Goal: Task Accomplishment & Management: Use online tool/utility

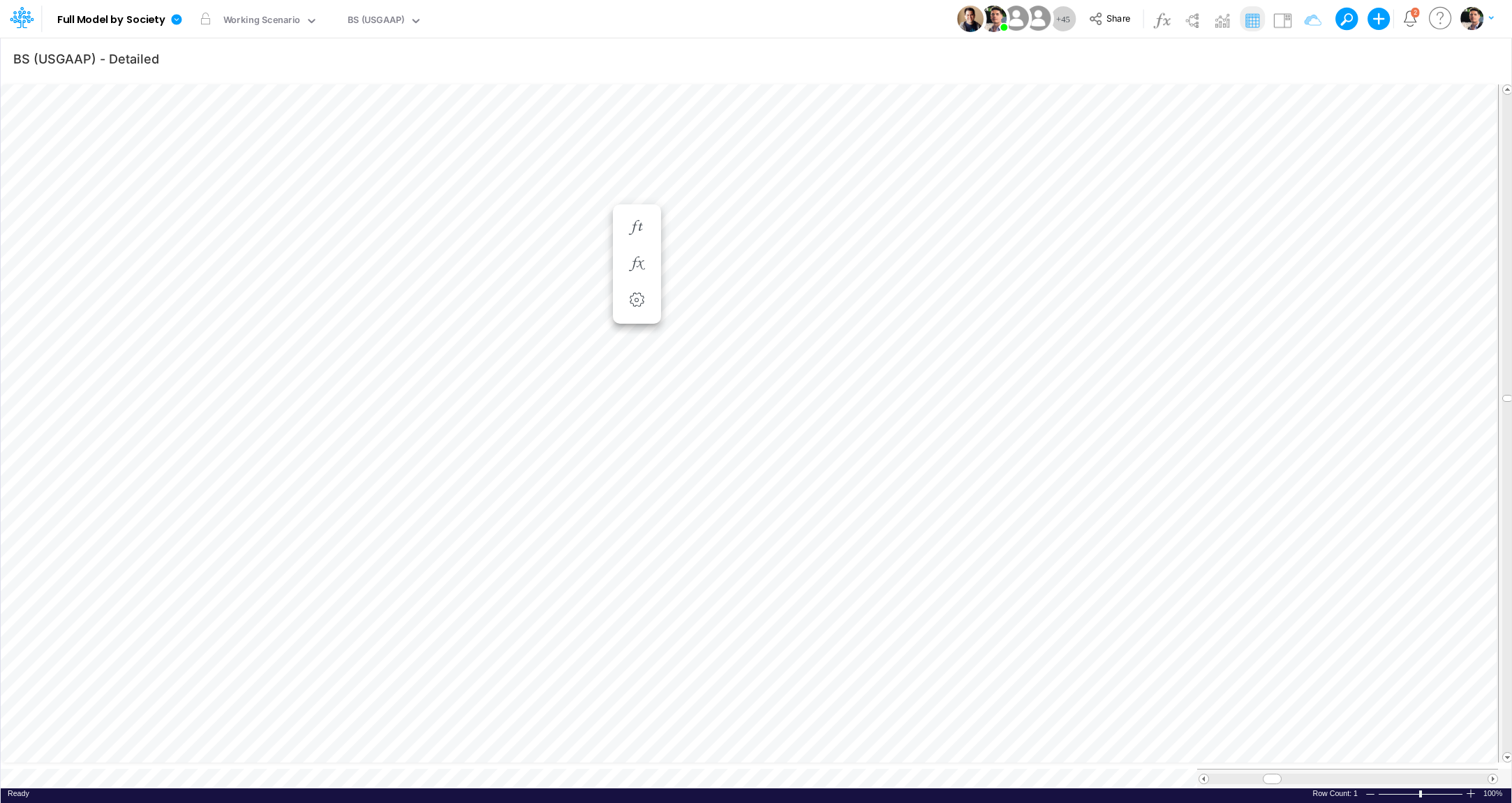
scroll to position [6, 61]
click at [270, 18] on div "Working Scenario" at bounding box center [262, 21] width 77 height 16
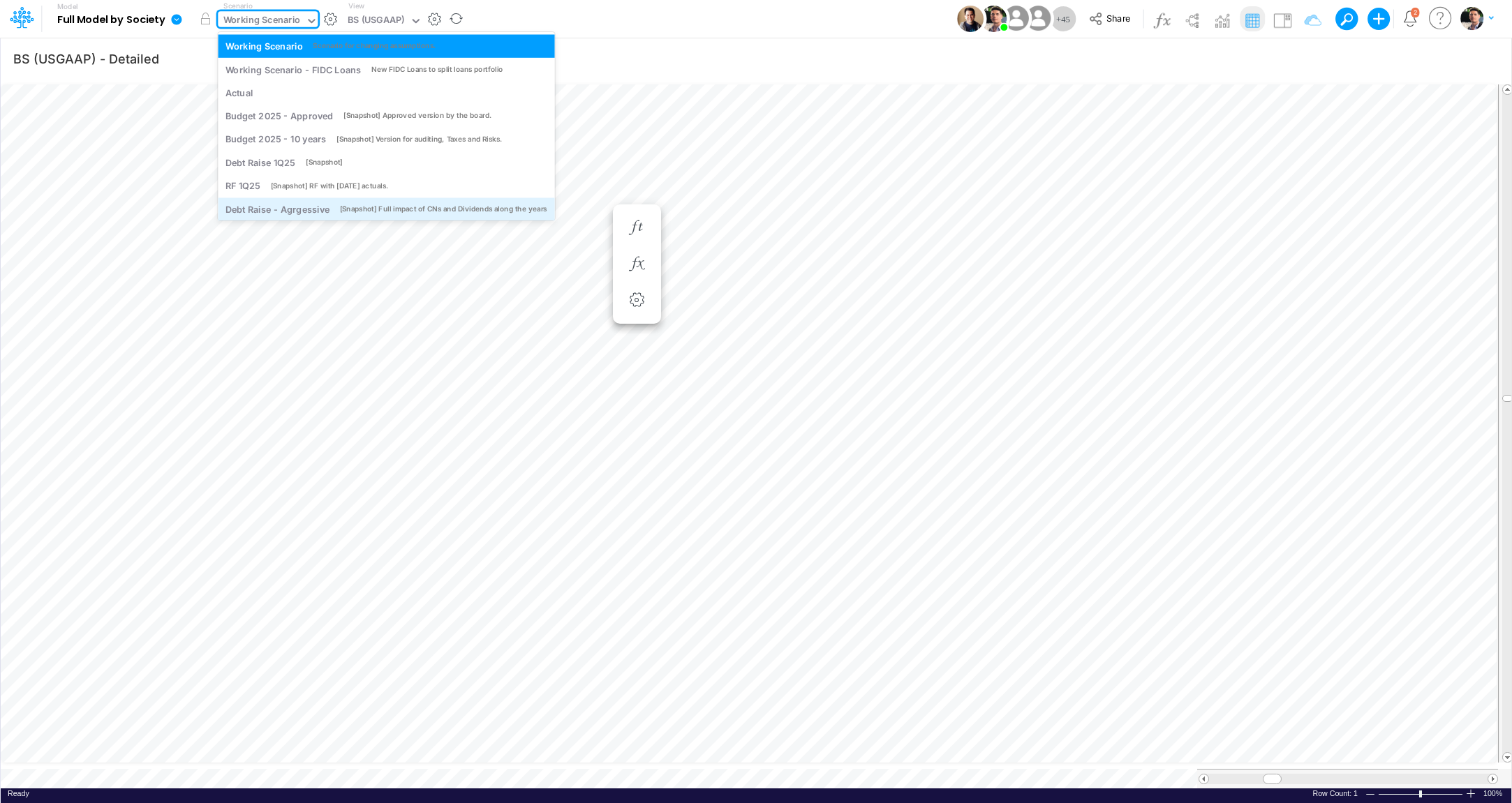
scroll to position [55, 0]
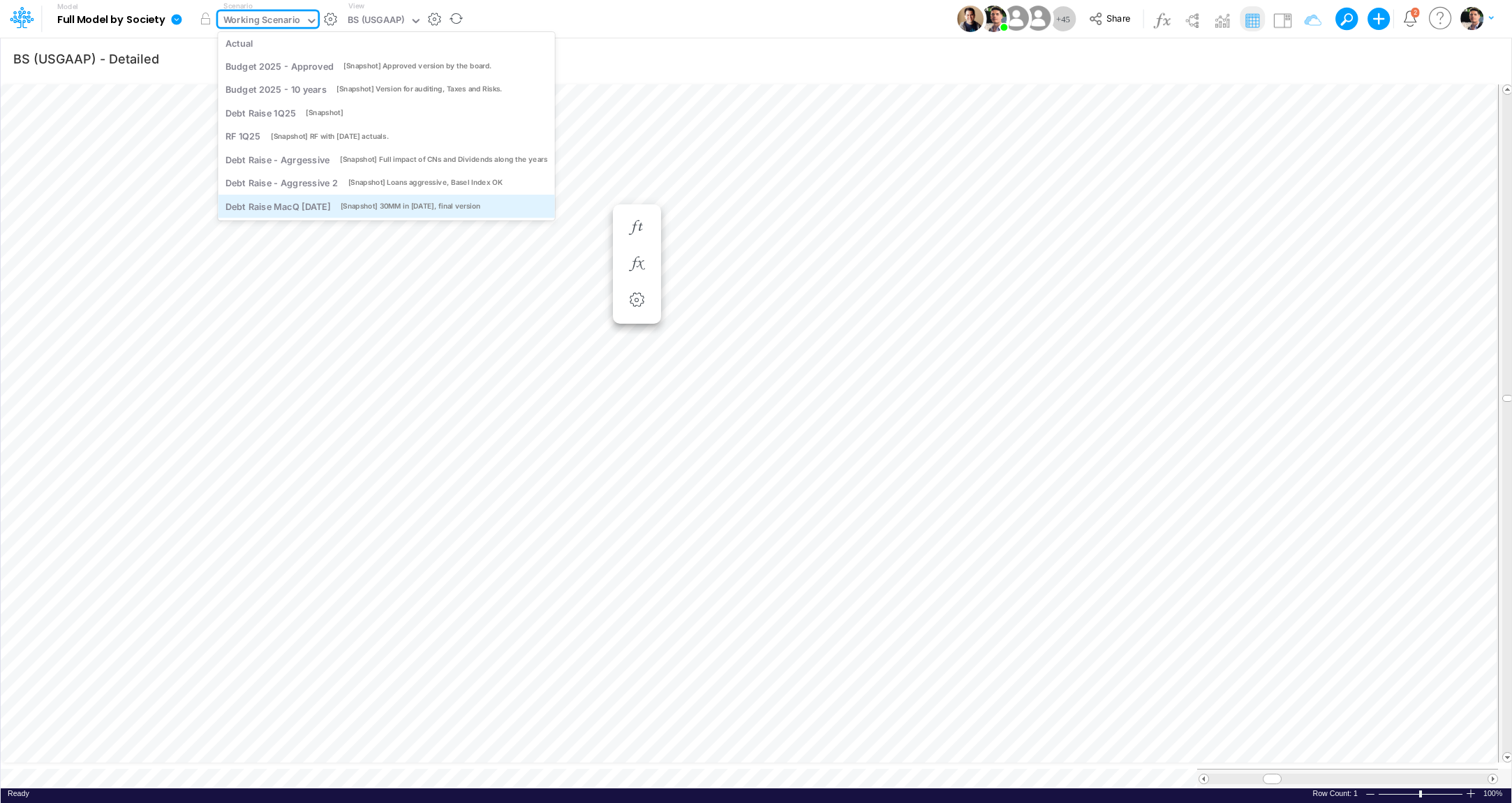
click at [299, 209] on div "Debt Raise MacQ [DATE]" at bounding box center [277, 207] width 105 height 14
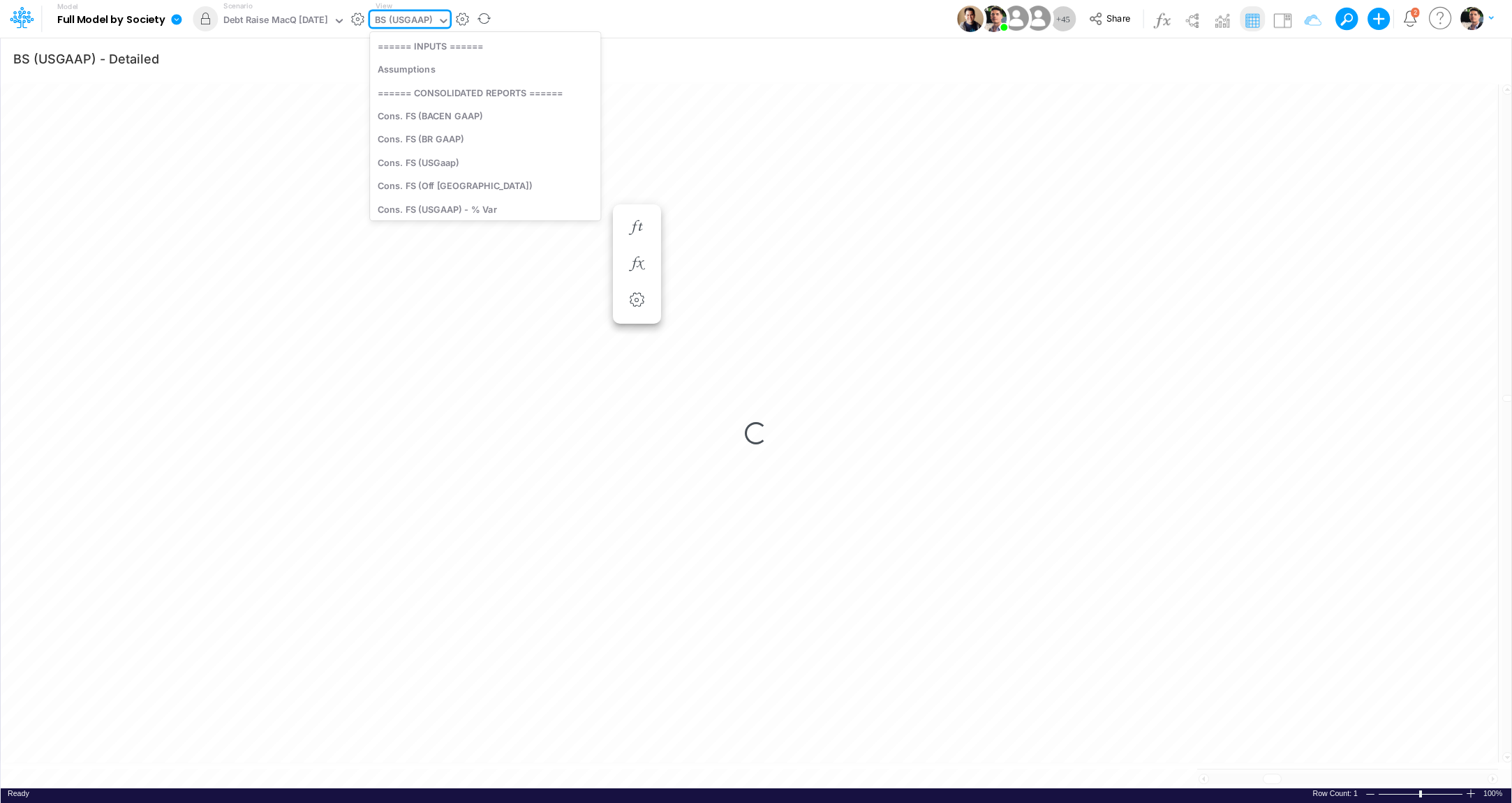
click at [407, 21] on div "BS (USGAAP)" at bounding box center [403, 21] width 57 height 16
type input "unit"
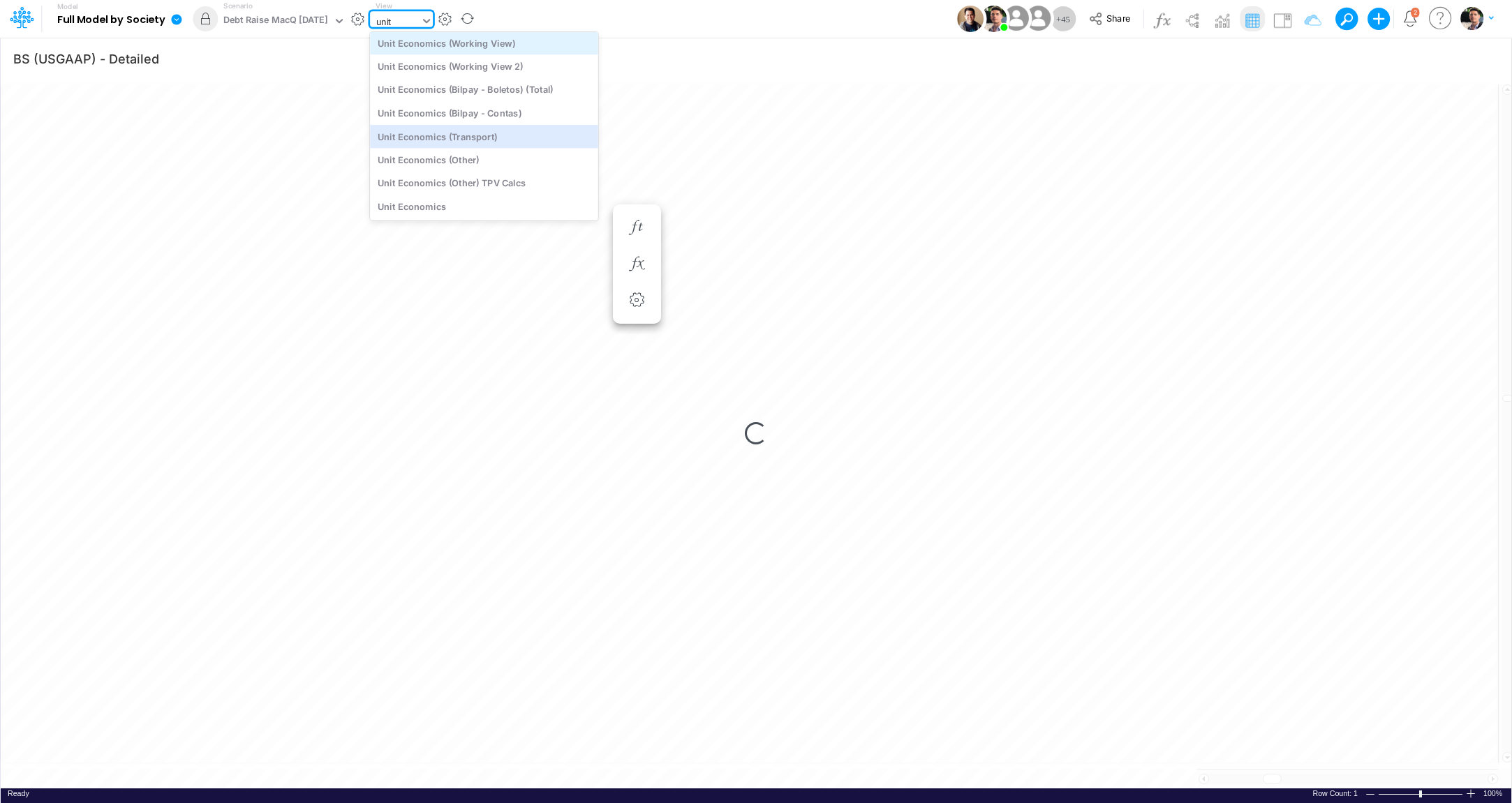
scroll to position [0, 0]
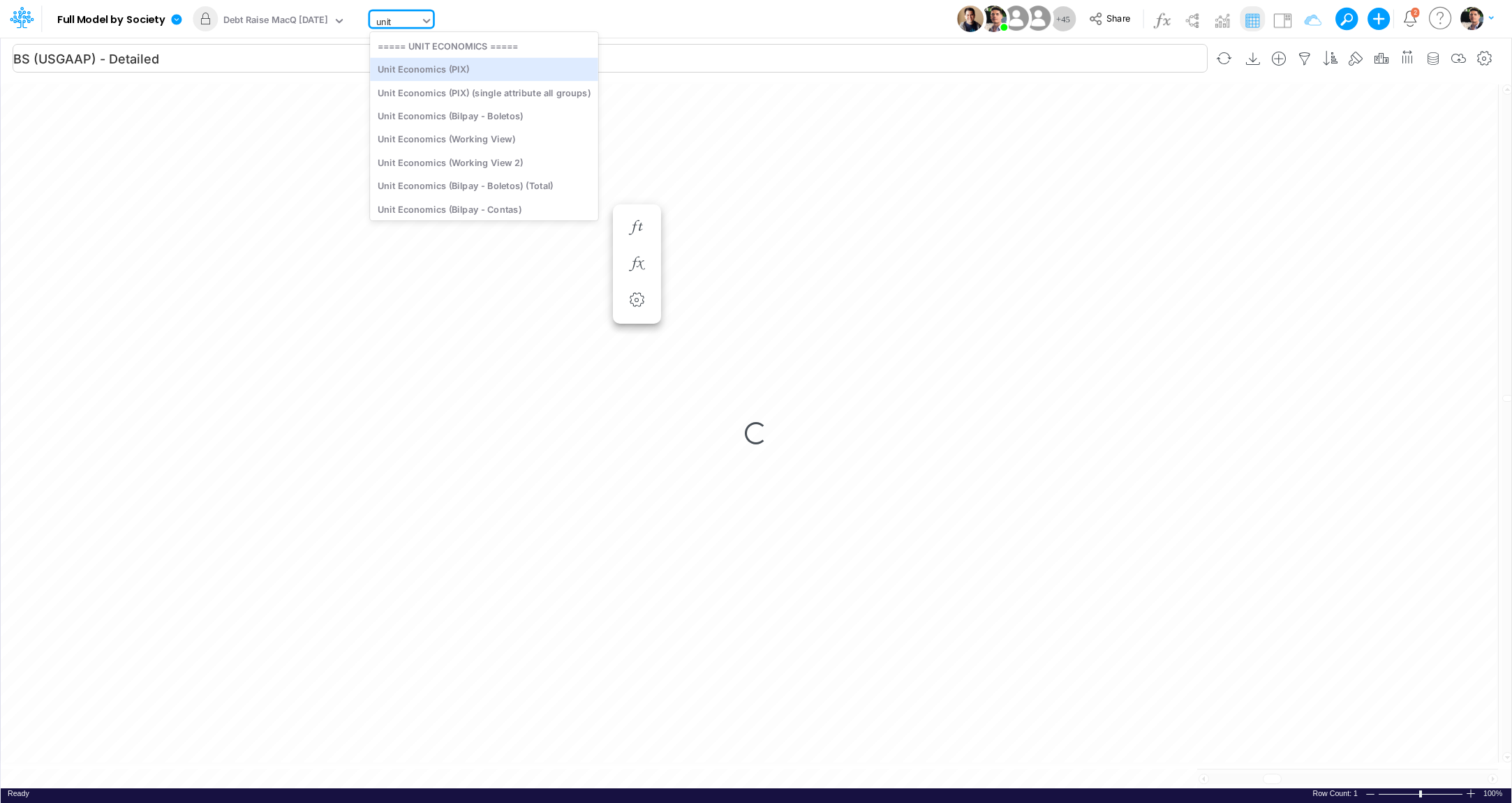
click at [474, 71] on div "Unit Economics (PIX)" at bounding box center [484, 69] width 228 height 23
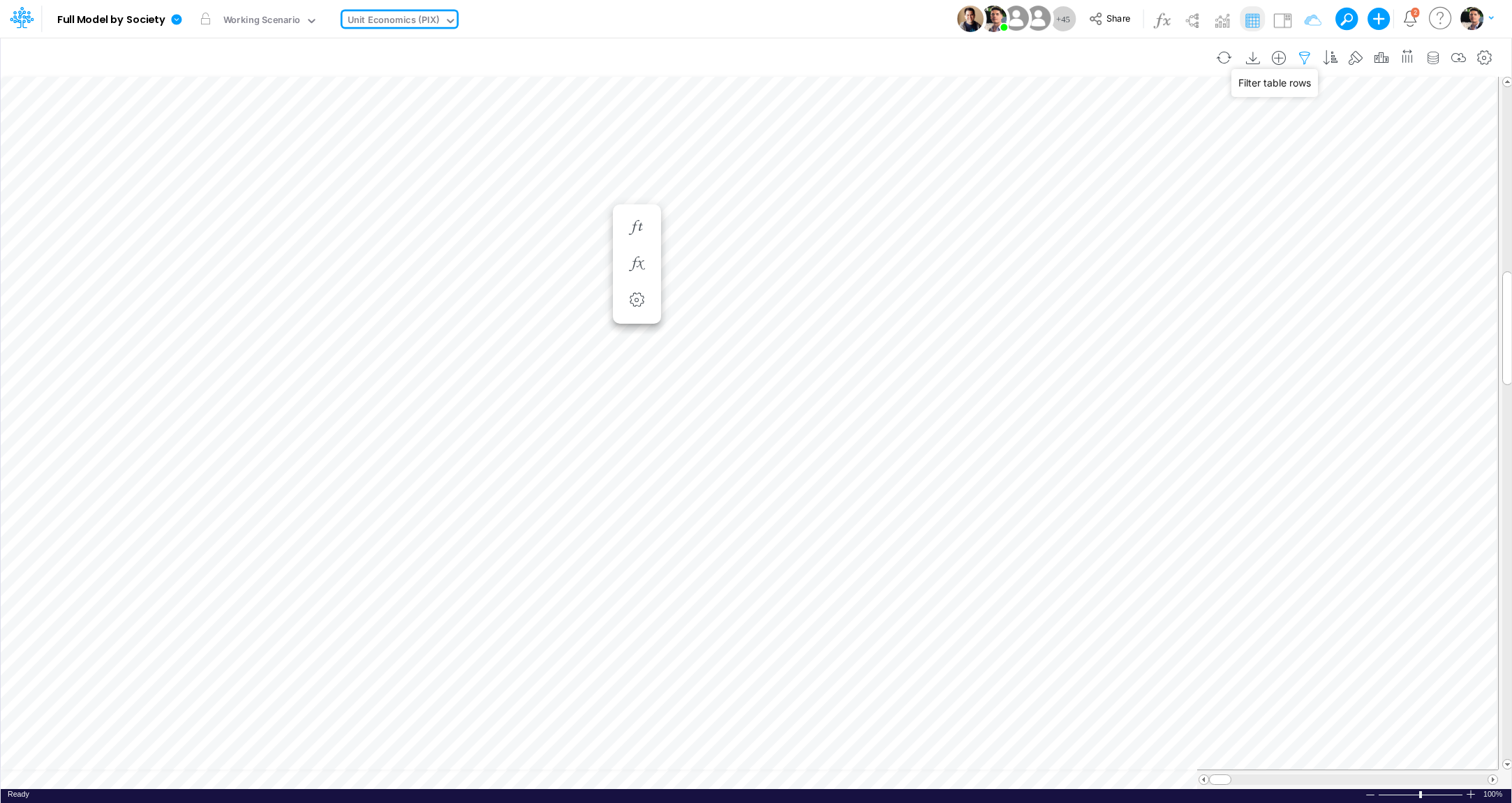
click at [1308, 59] on icon "button" at bounding box center [1304, 58] width 21 height 14
select select "contains"
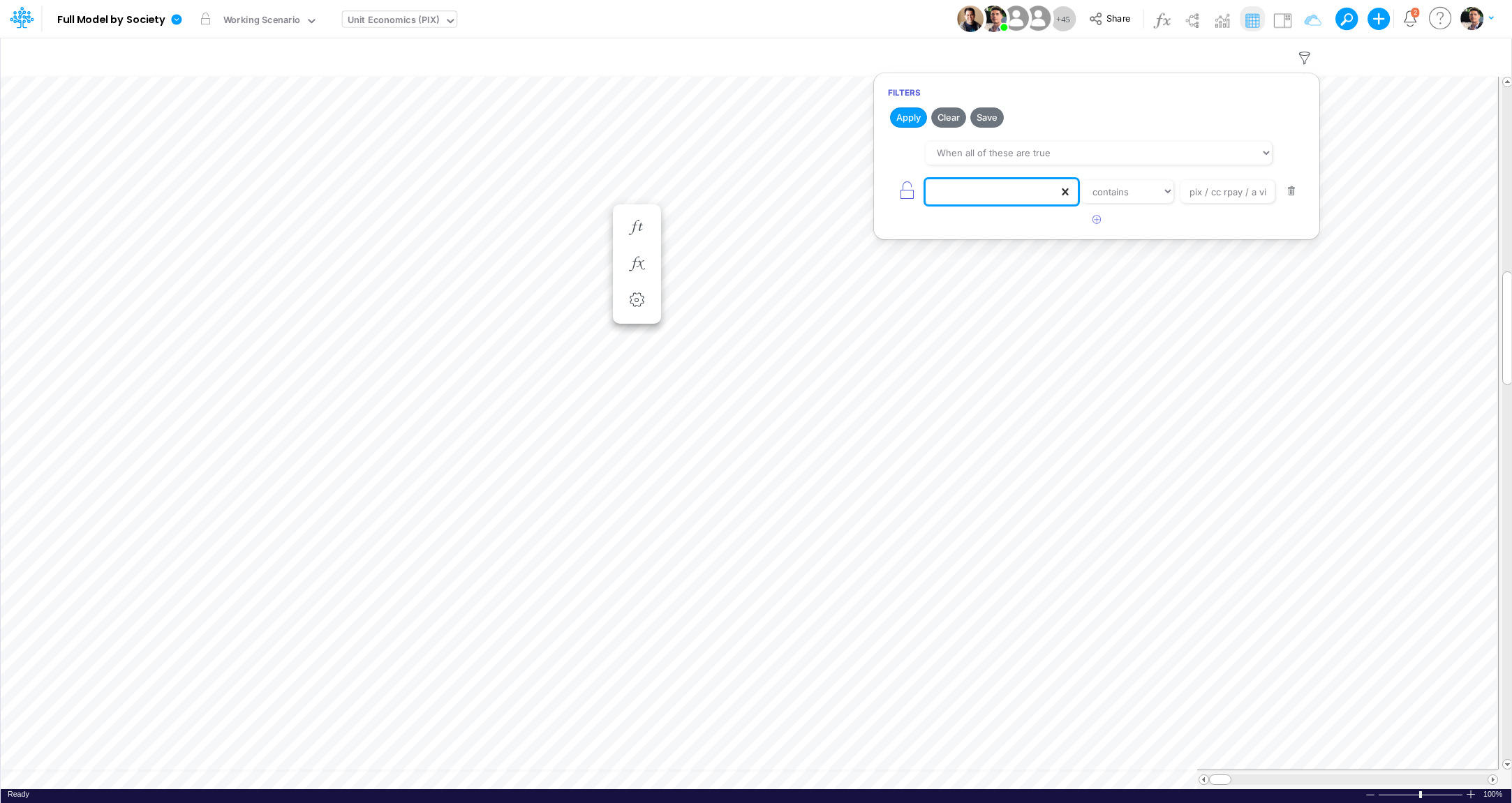
click at [1067, 191] on icon at bounding box center [1064, 191] width 6 height 7
type input "name"
click at [981, 231] on div "Name" at bounding box center [1001, 225] width 153 height 26
click at [1241, 190] on input "pix / cc rpay / a vista" at bounding box center [1228, 192] width 94 height 24
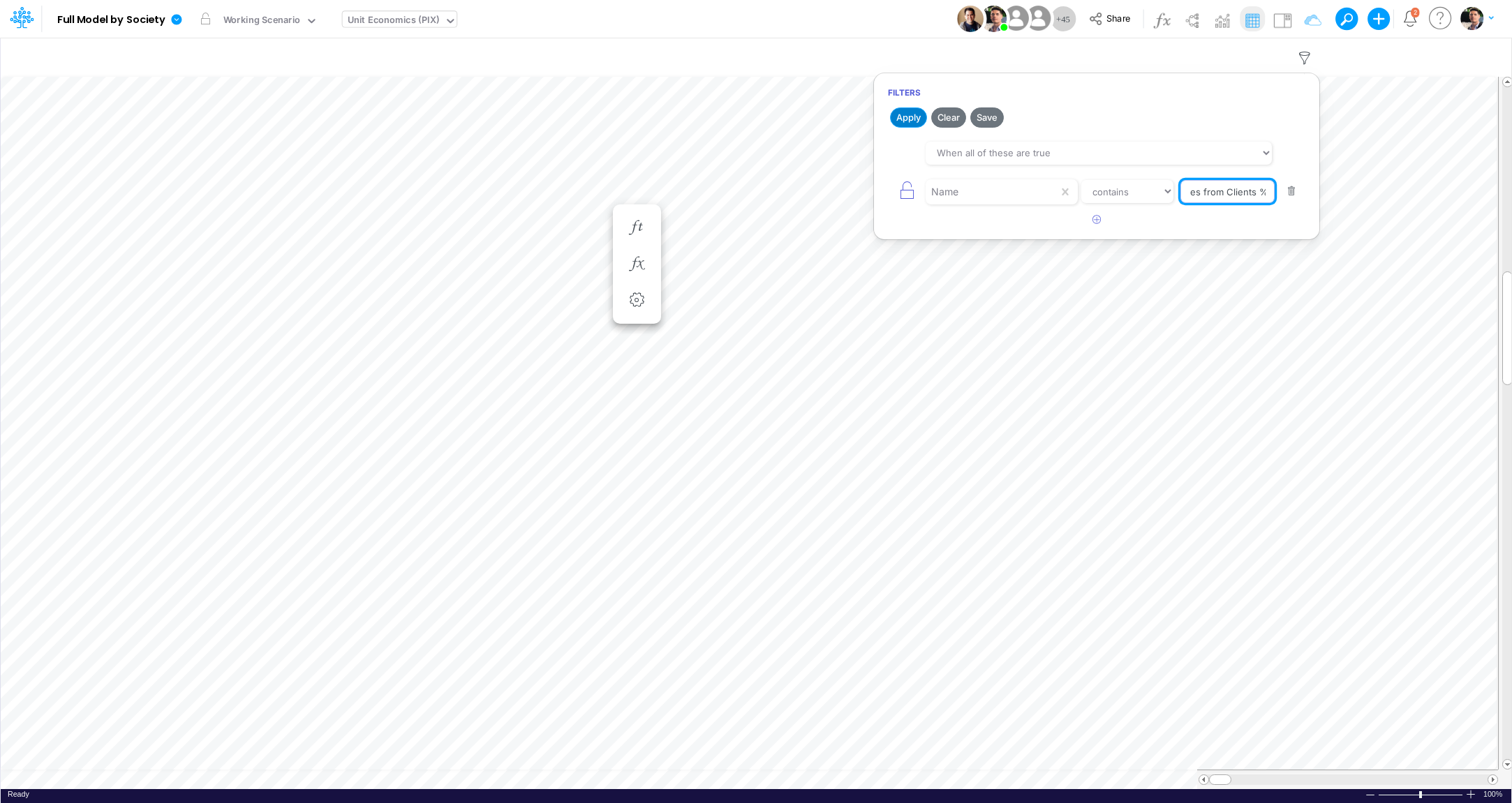
type input "Fees from Clients %"
click at [896, 111] on button "Apply" at bounding box center [908, 117] width 37 height 20
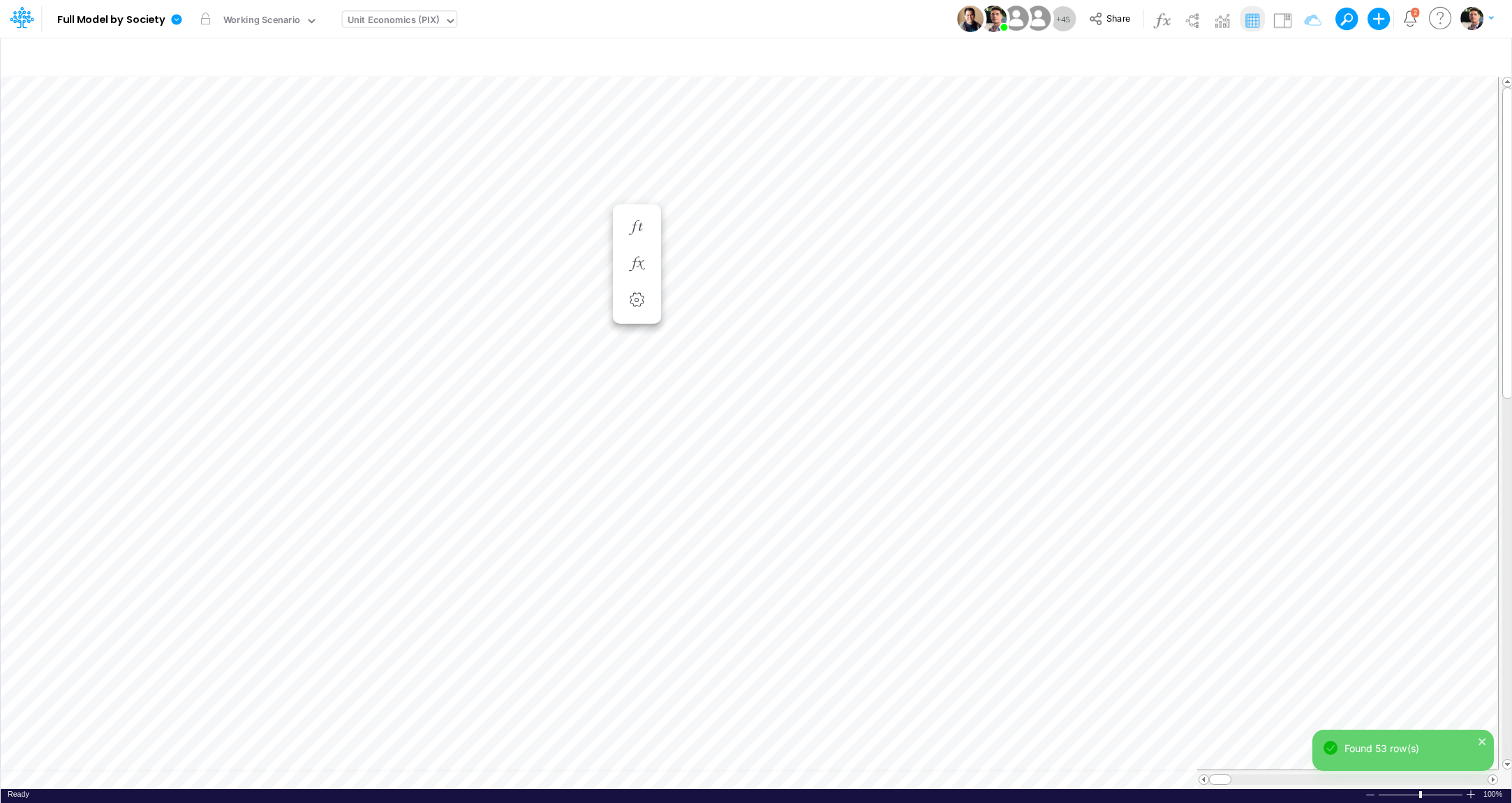
scroll to position [6, 48]
click at [266, 27] on div "Working Scenario" at bounding box center [262, 21] width 77 height 16
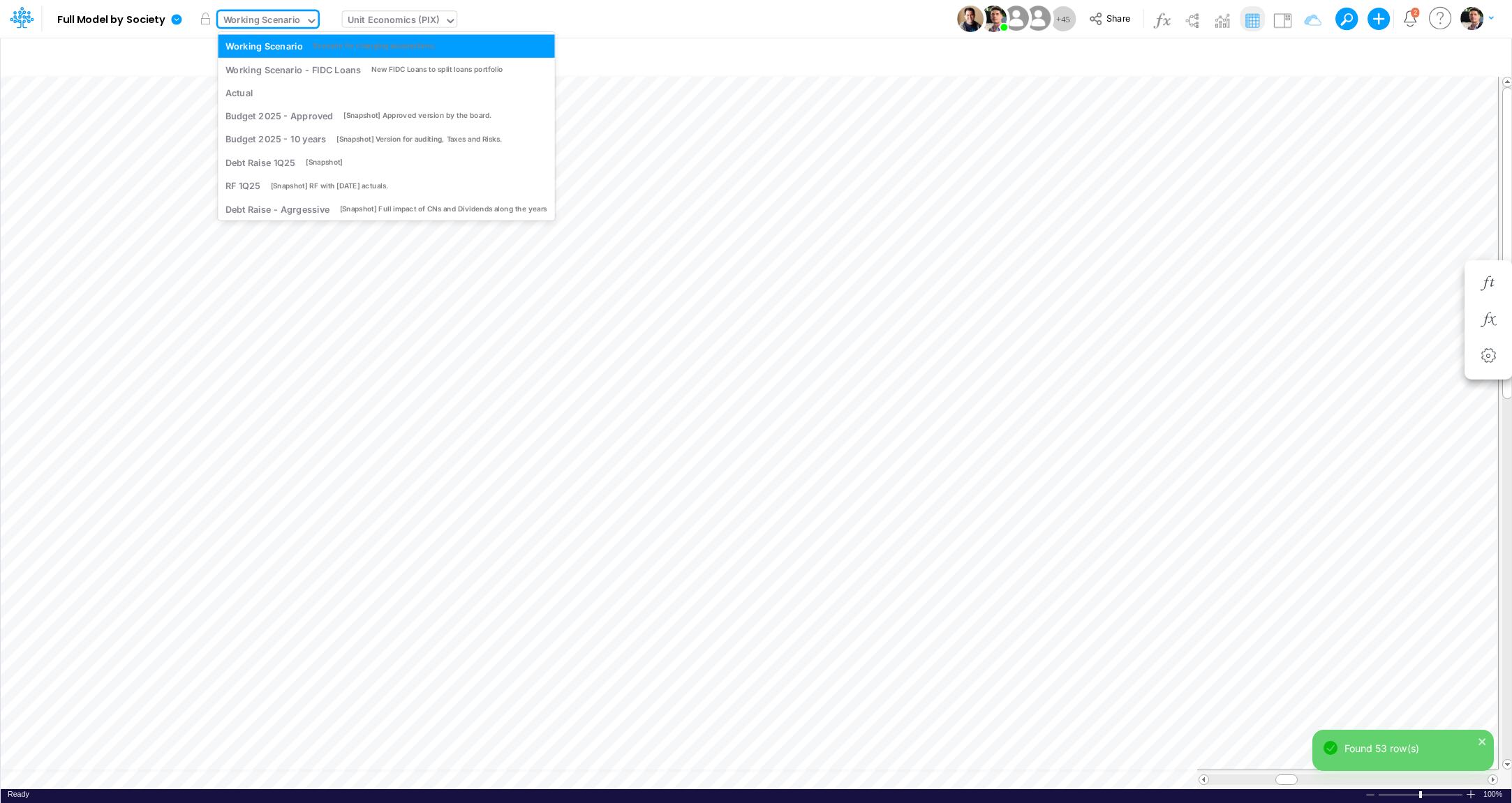
scroll to position [55, 0]
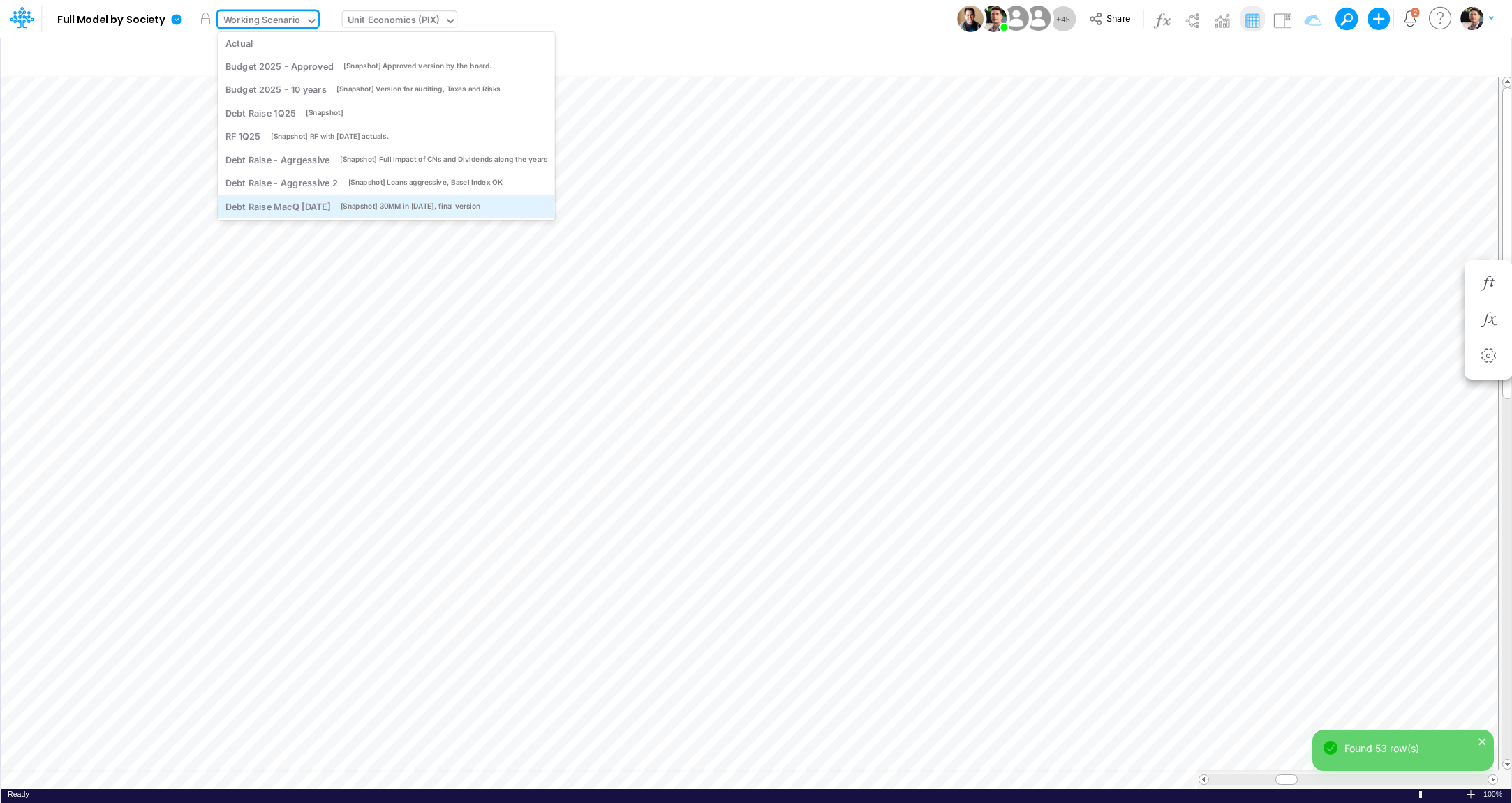
click at [275, 211] on div "Debt Raise MacQ [DATE]" at bounding box center [277, 207] width 105 height 14
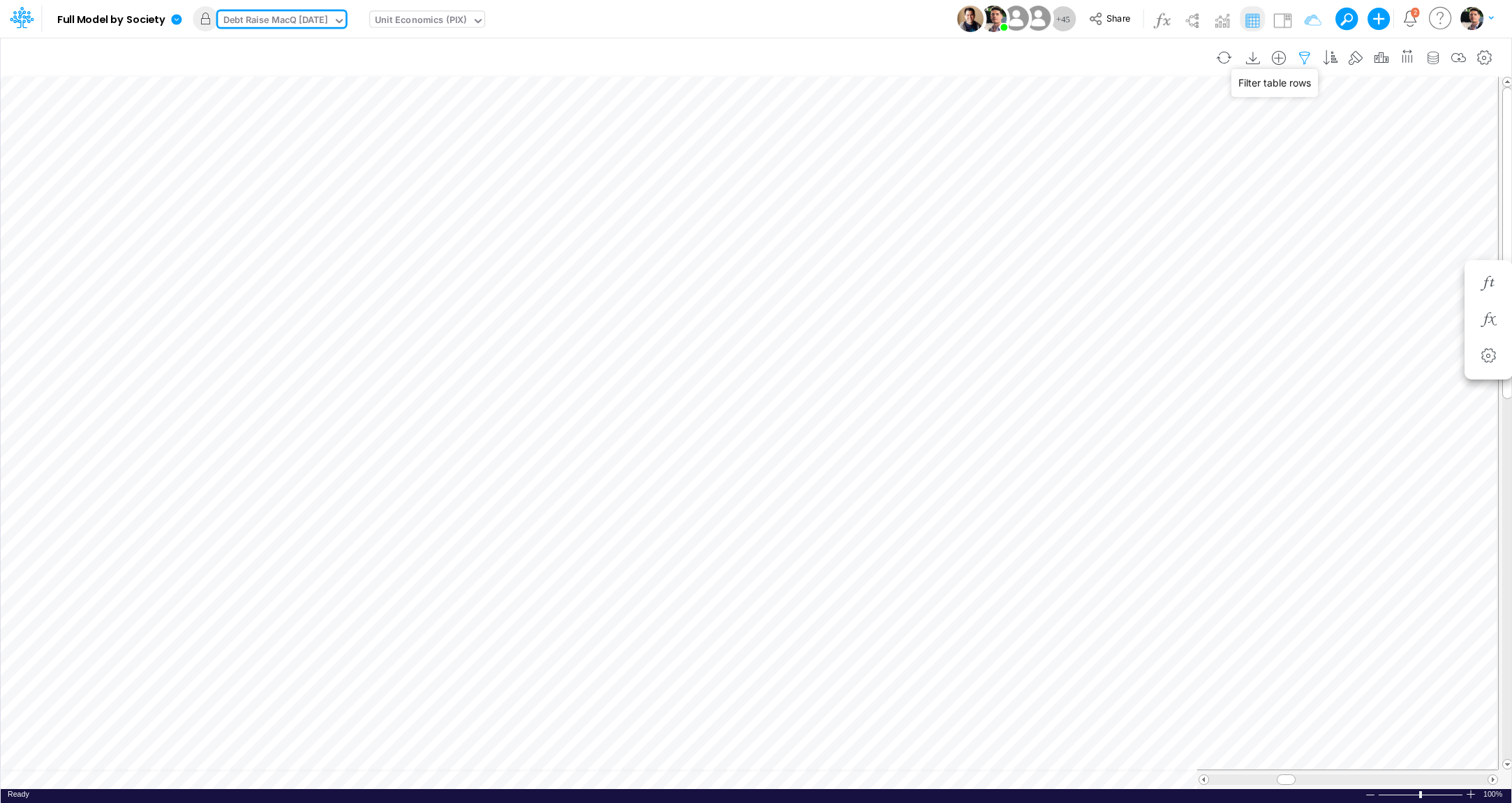
click at [1306, 56] on icon "button" at bounding box center [1304, 58] width 21 height 14
select select "contains"
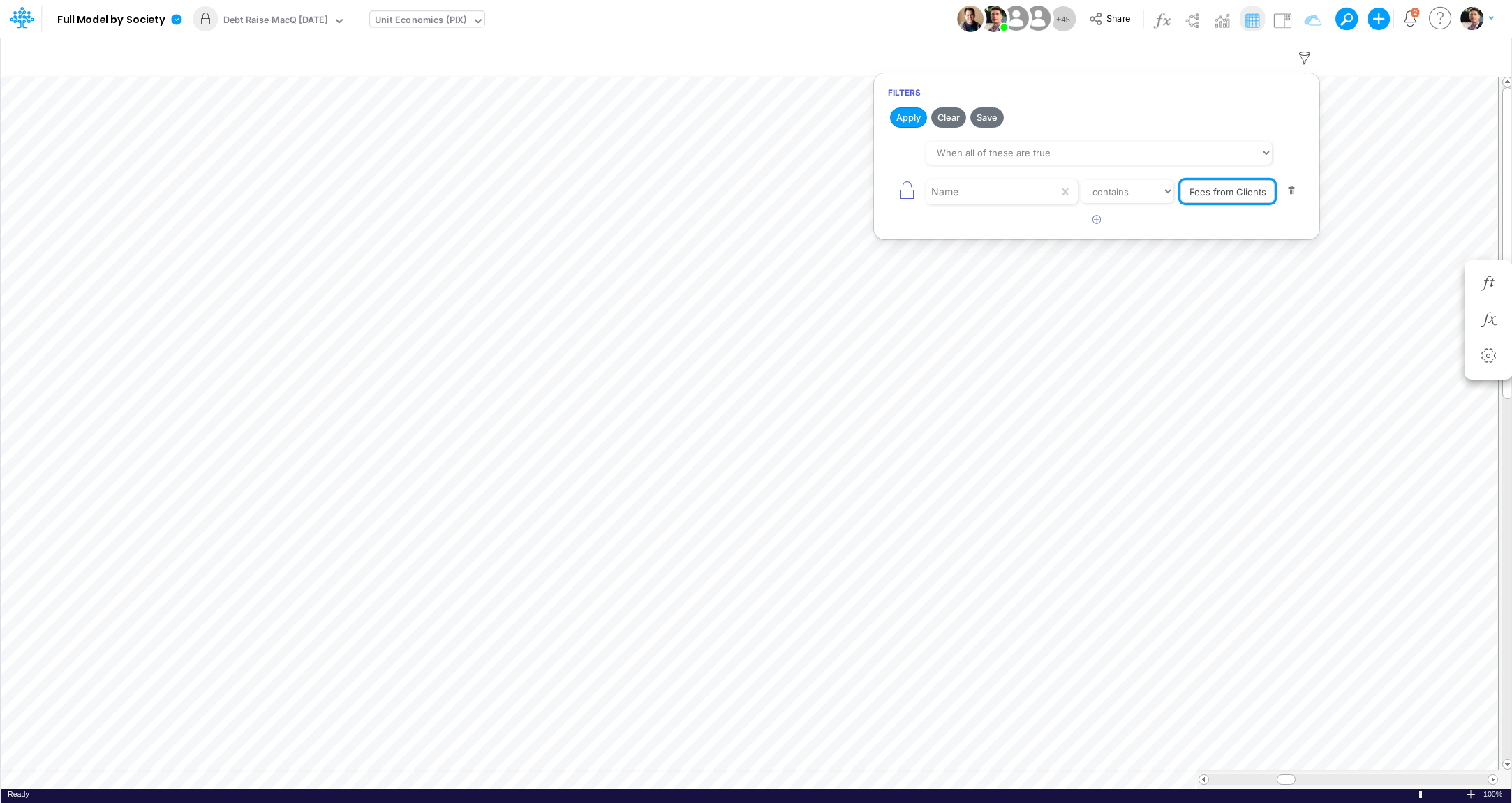
click at [1221, 190] on input "Fees from Clients %" at bounding box center [1228, 192] width 94 height 24
type input "Discount"
click at [908, 117] on button "Apply" at bounding box center [908, 117] width 37 height 20
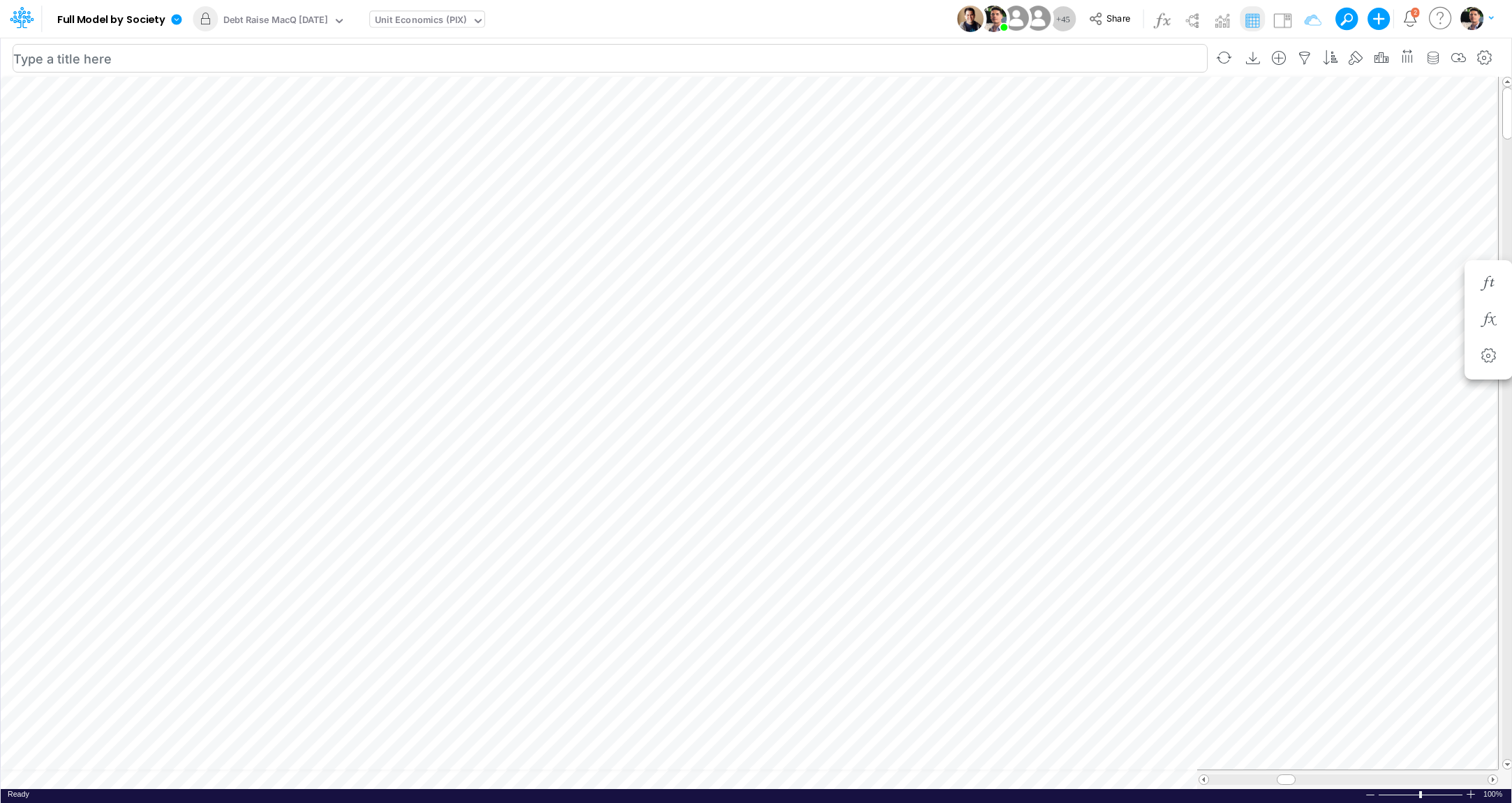
scroll to position [6, 77]
click at [1303, 58] on icon "button" at bounding box center [1304, 58] width 21 height 14
select select "contains"
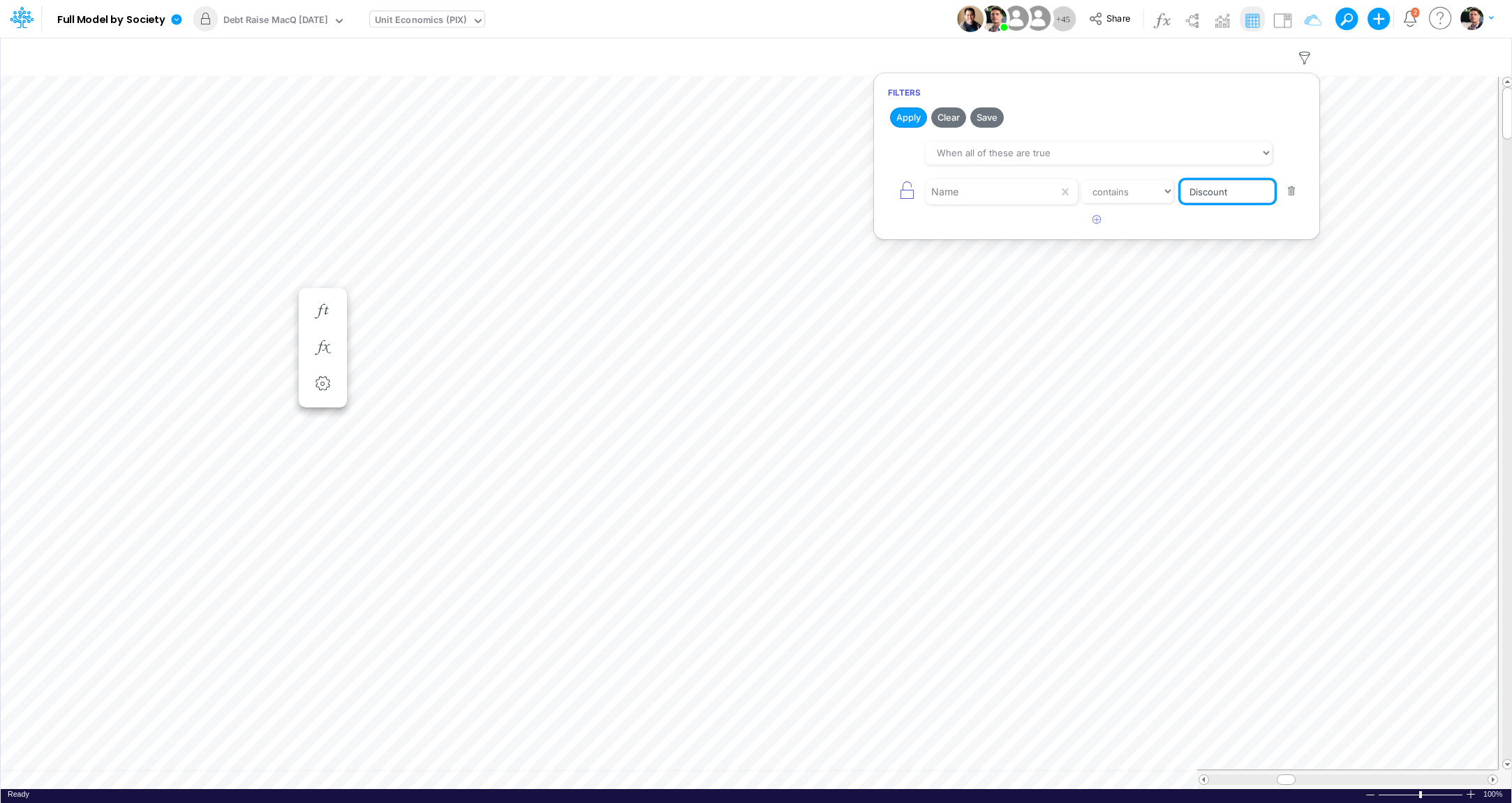
drag, startPoint x: 1245, startPoint y: 193, endPoint x: 1154, endPoint y: 192, distance: 91.0
click at [1181, 192] on input "Discount" at bounding box center [1228, 192] width 94 height 24
paste input "Marketing Discounts / Acquisition %"
type input "Marketing Discounts / Acquisition %"
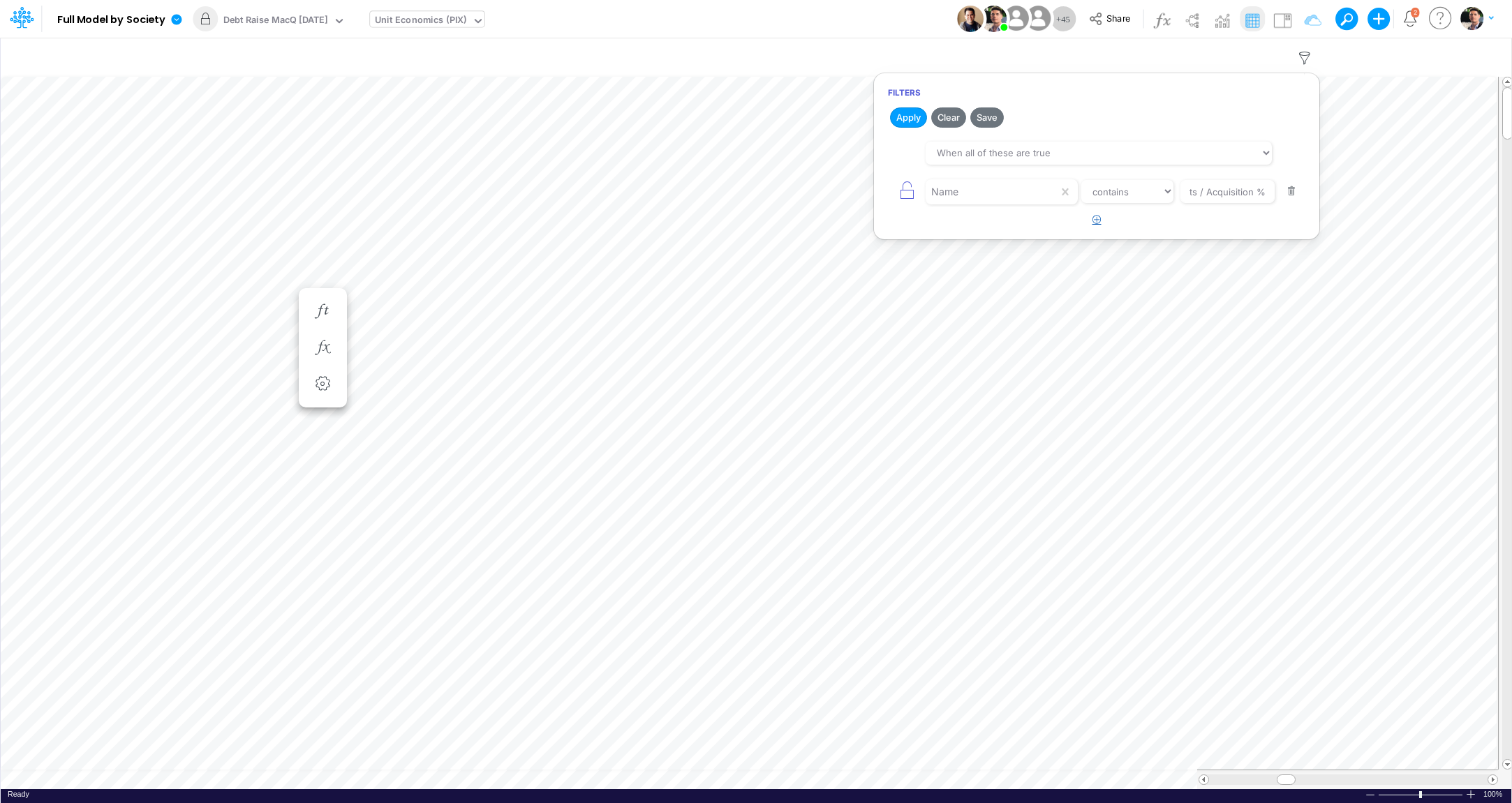
click at [1099, 223] on icon "button" at bounding box center [1097, 219] width 9 height 9
click at [984, 236] on div at bounding box center [992, 231] width 133 height 24
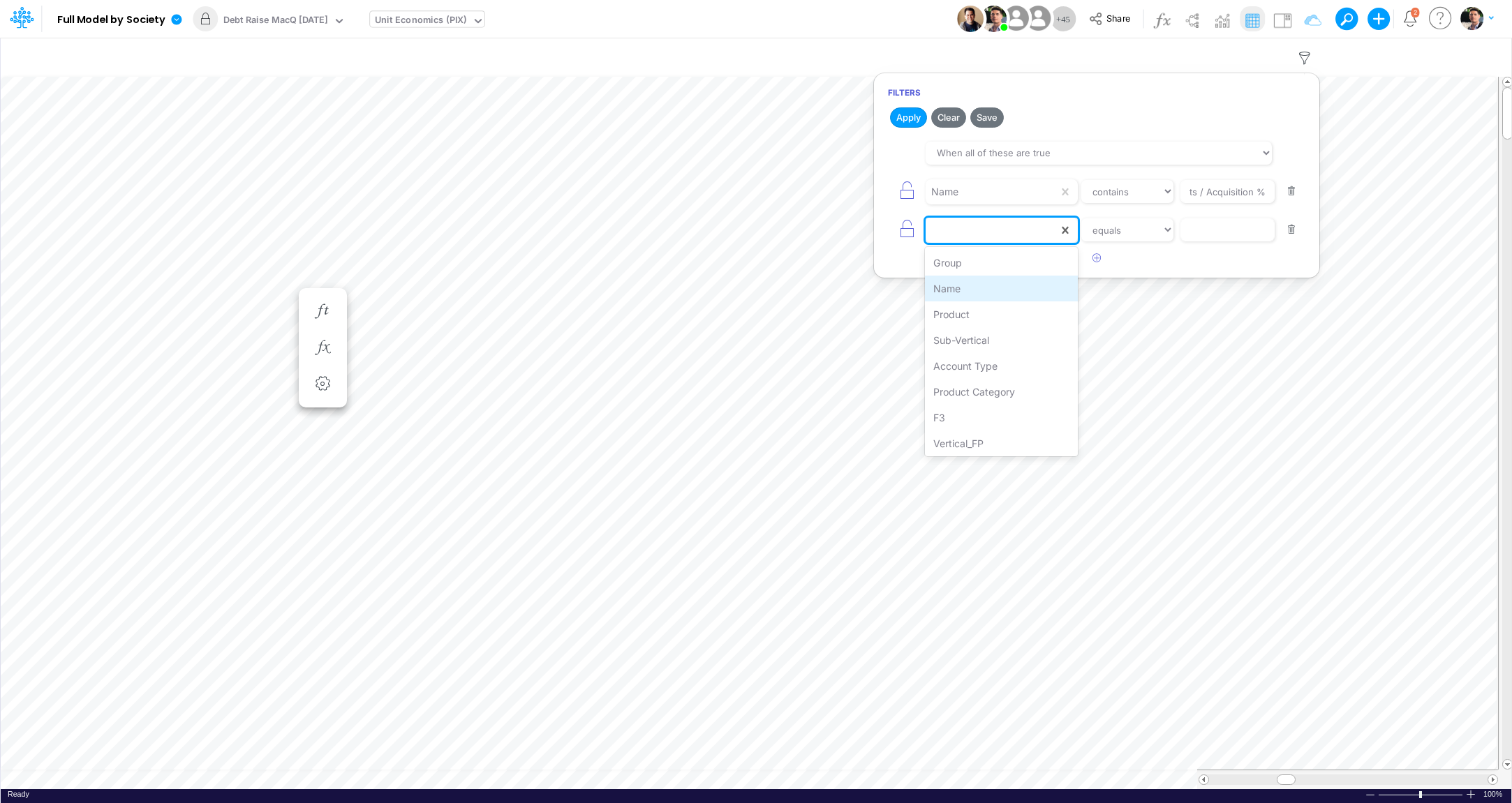
click at [973, 289] on div "Name" at bounding box center [1001, 288] width 153 height 26
select select "contains"
click option "contains" at bounding box center [0, 0] width 0 height 0
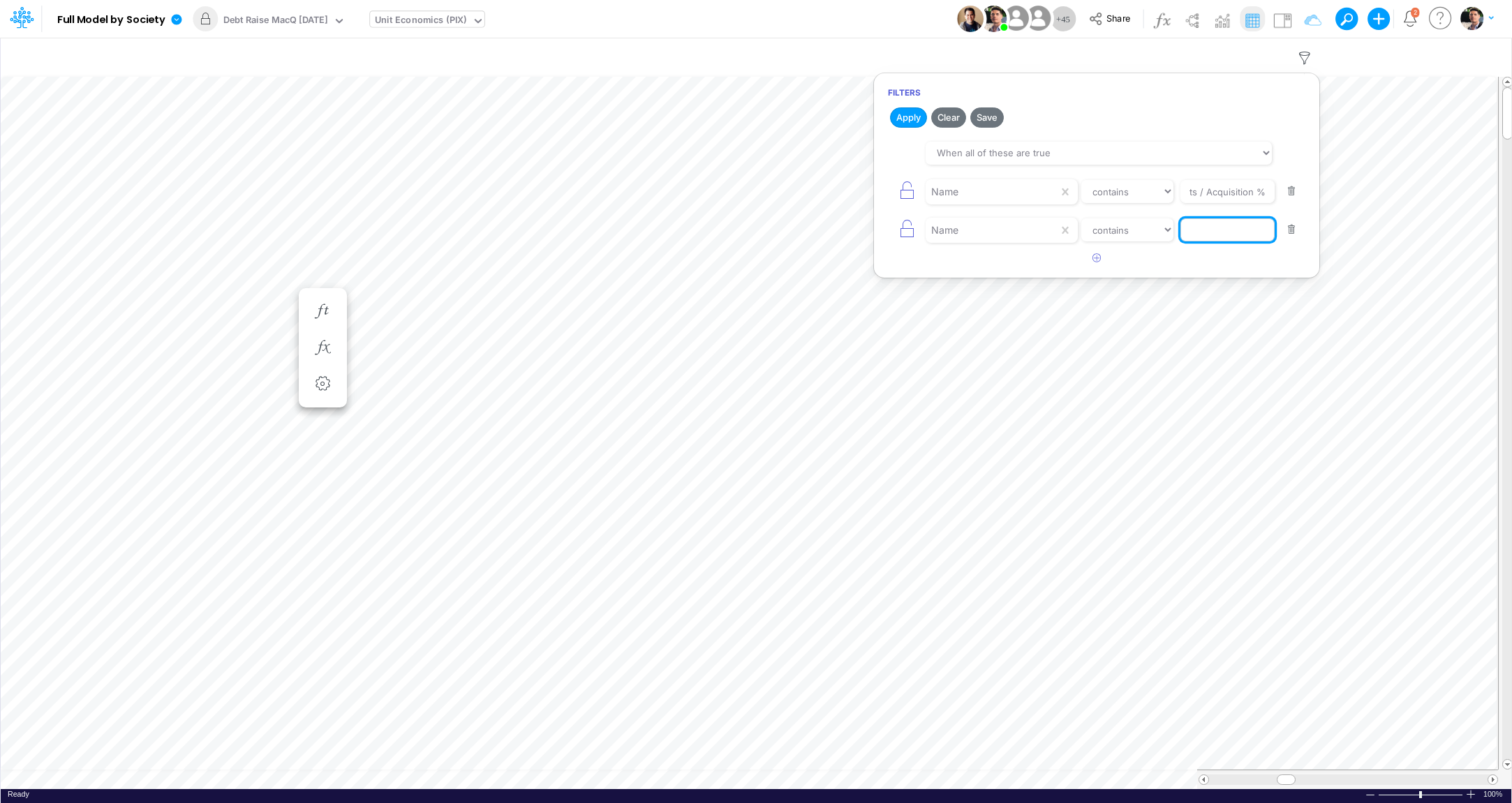
click at [1244, 219] on input "text" at bounding box center [1228, 231] width 94 height 24
paste input "Marketing Discounts / Acquisition %"
type input "Marketing Discounts / Acquisition %"
click at [1235, 190] on input "Marketing Discounts / Acquisition %" at bounding box center [1228, 192] width 94 height 24
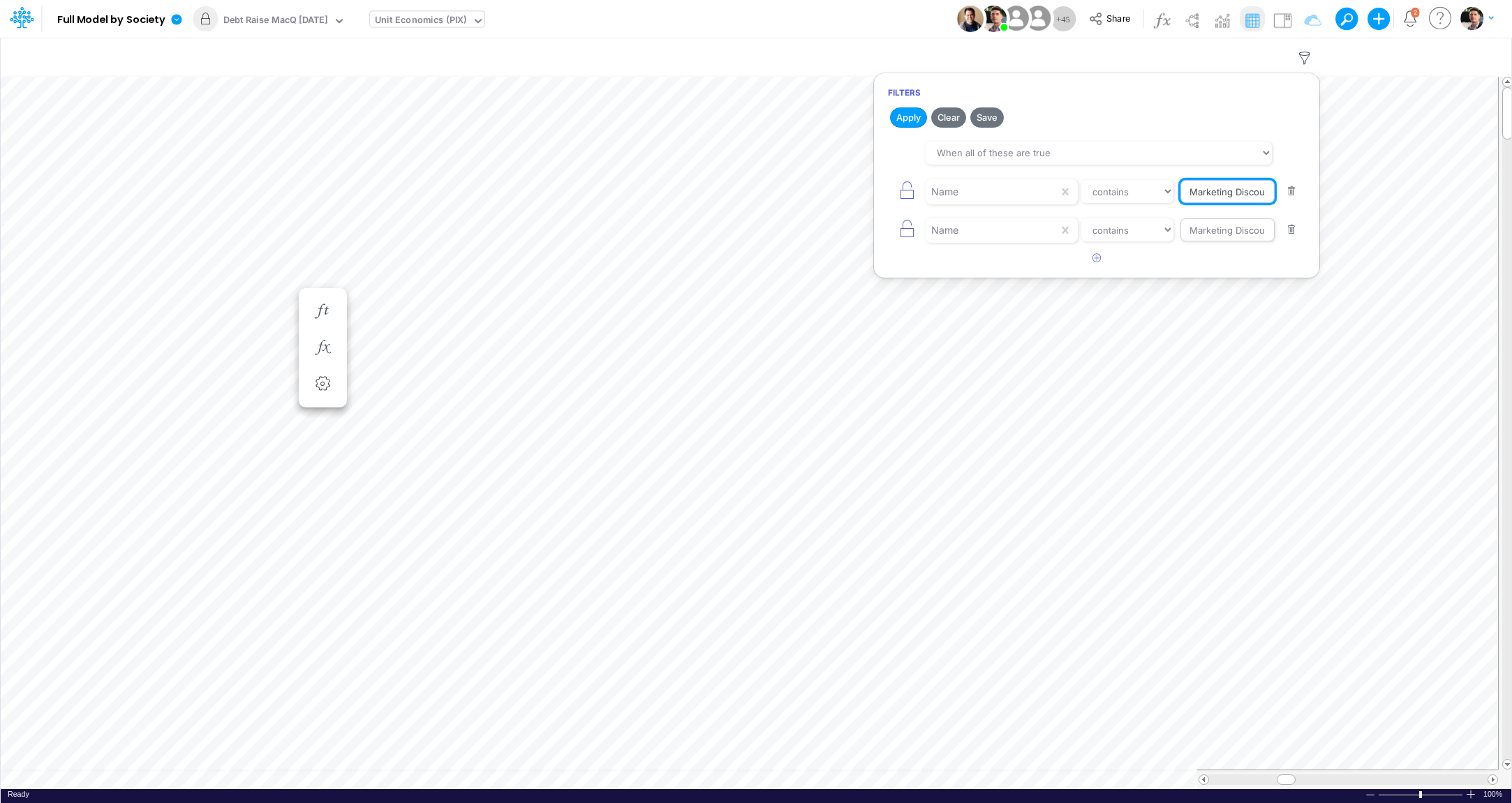
type input "Marketing Discounts / Acquisition %"
click at [1232, 220] on input "Marketing Discounts / Acquisition %" at bounding box center [1228, 231] width 94 height 24
type input "Marketing Discounts /"
click at [1228, 193] on input "Marketing Discounts / Acquisition %" at bounding box center [1228, 192] width 94 height 24
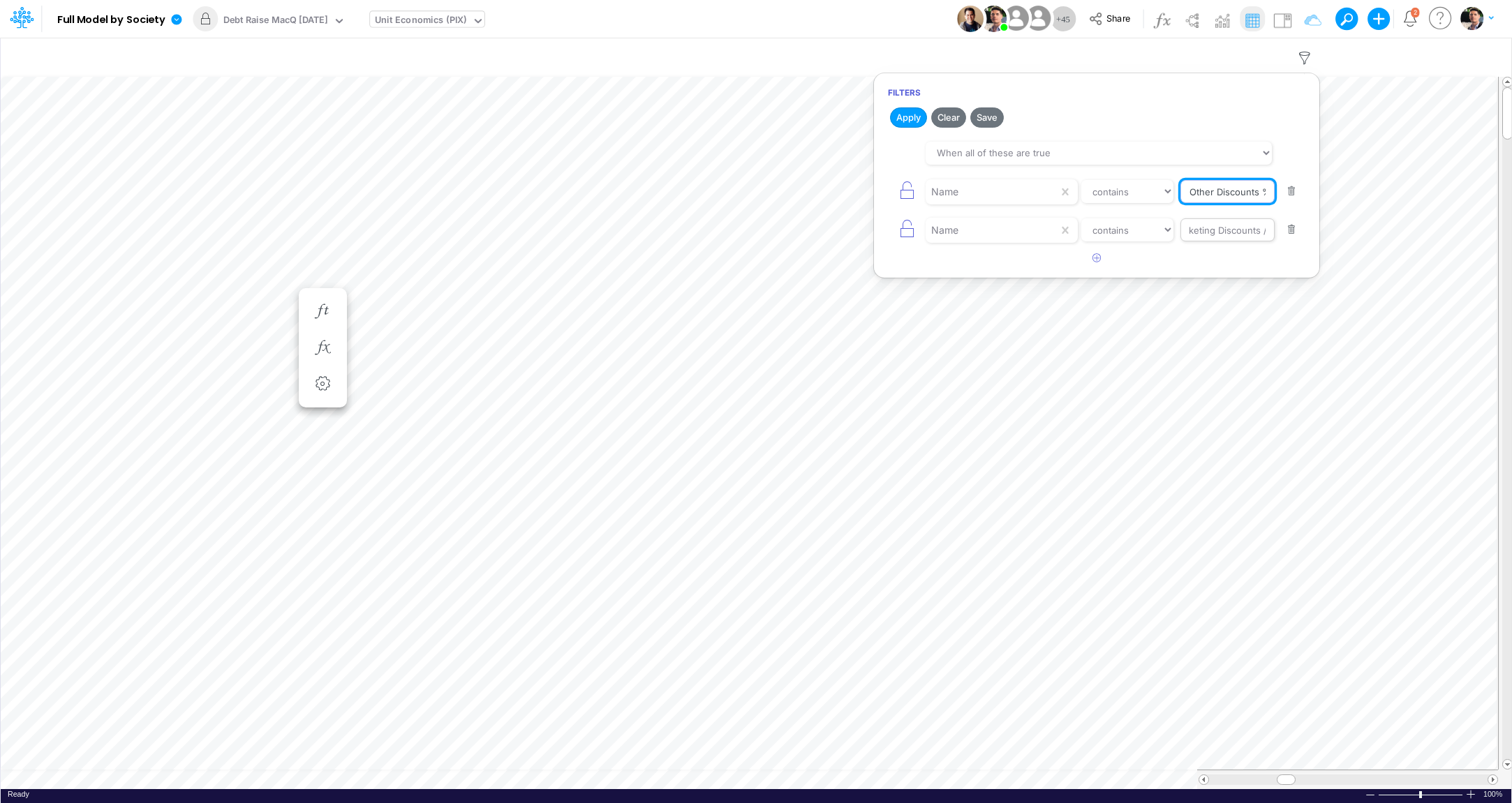
scroll to position [0, 4]
type input "Other Discounts %"
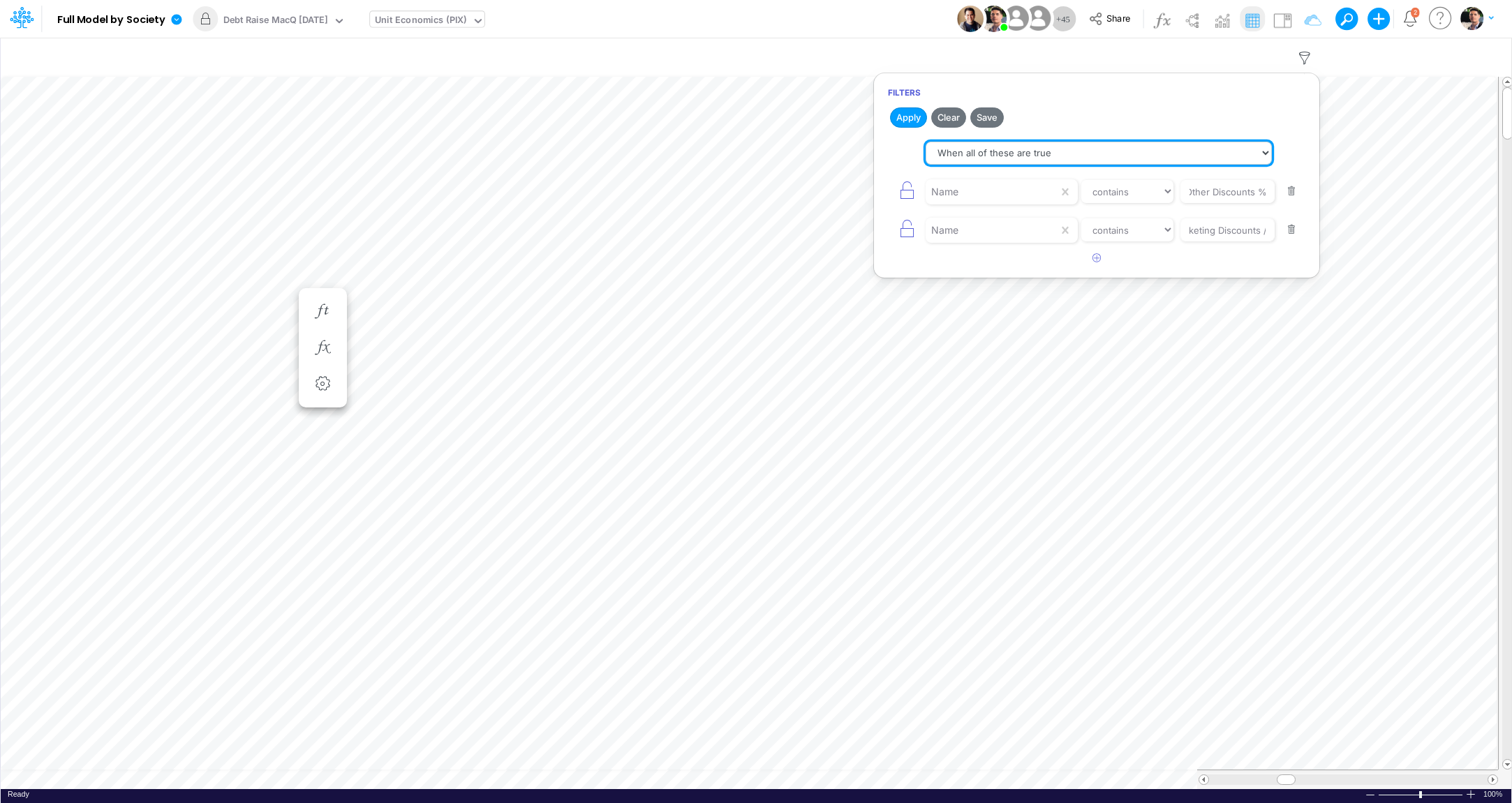
select select "tableSearchOR"
click option "When any of these are true" at bounding box center [0, 0] width 0 height 0
click at [913, 120] on button "Apply" at bounding box center [908, 117] width 37 height 20
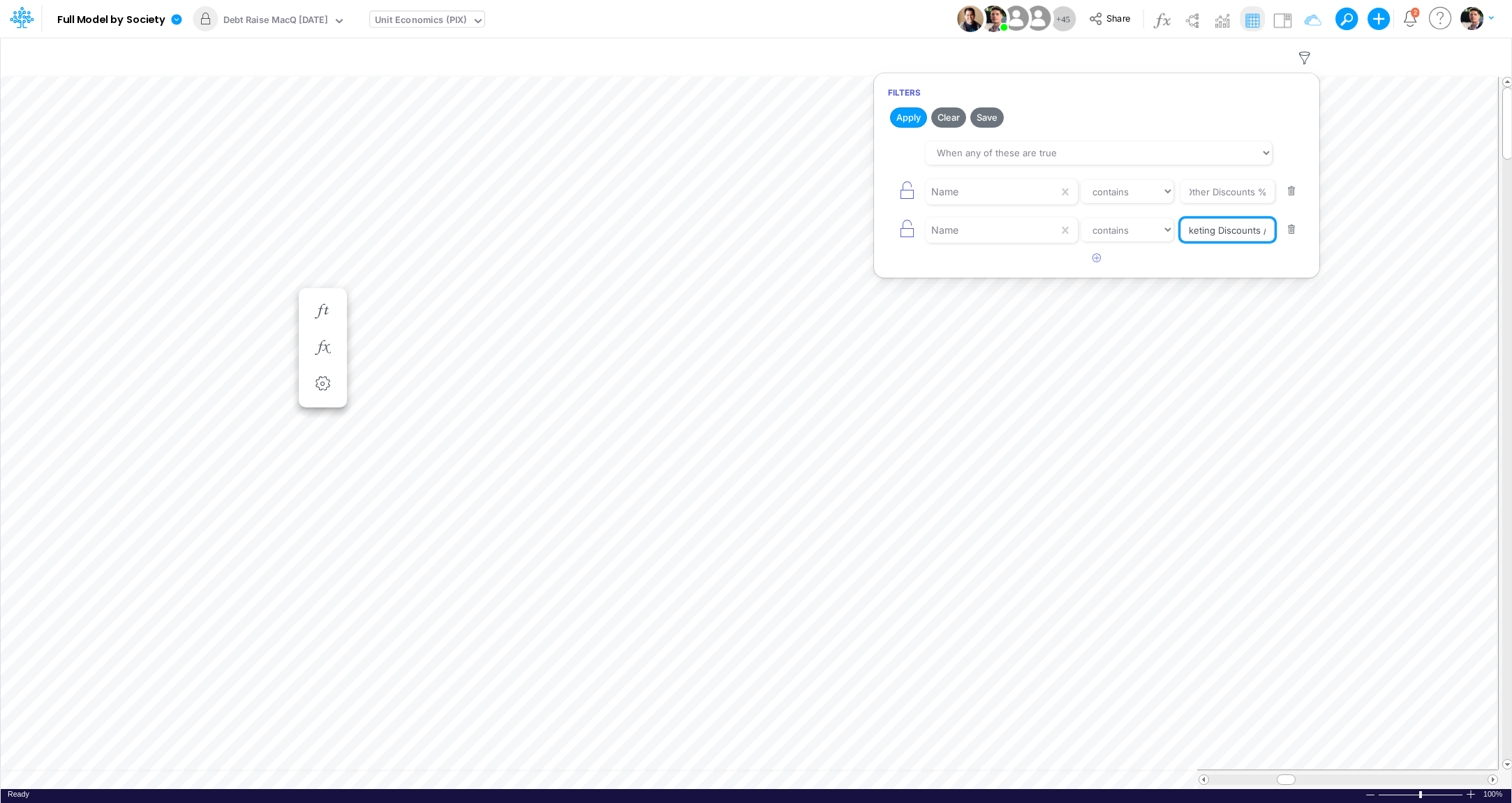
click at [1224, 230] on input "Marketing Discounts /" at bounding box center [1228, 231] width 94 height 24
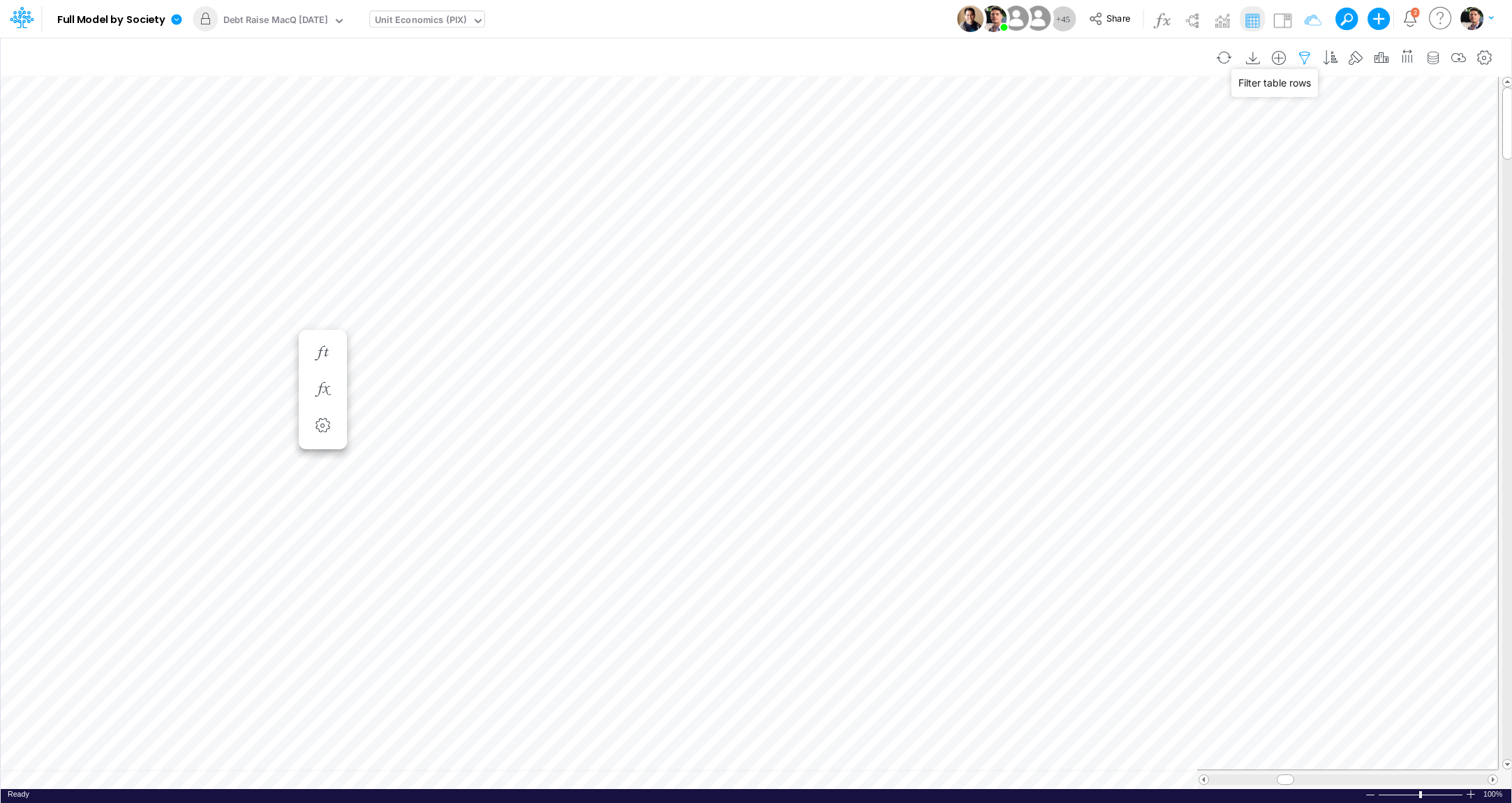
click at [1313, 60] on icon "button" at bounding box center [1304, 58] width 21 height 14
select select "tableSearchOR"
select select "contains"
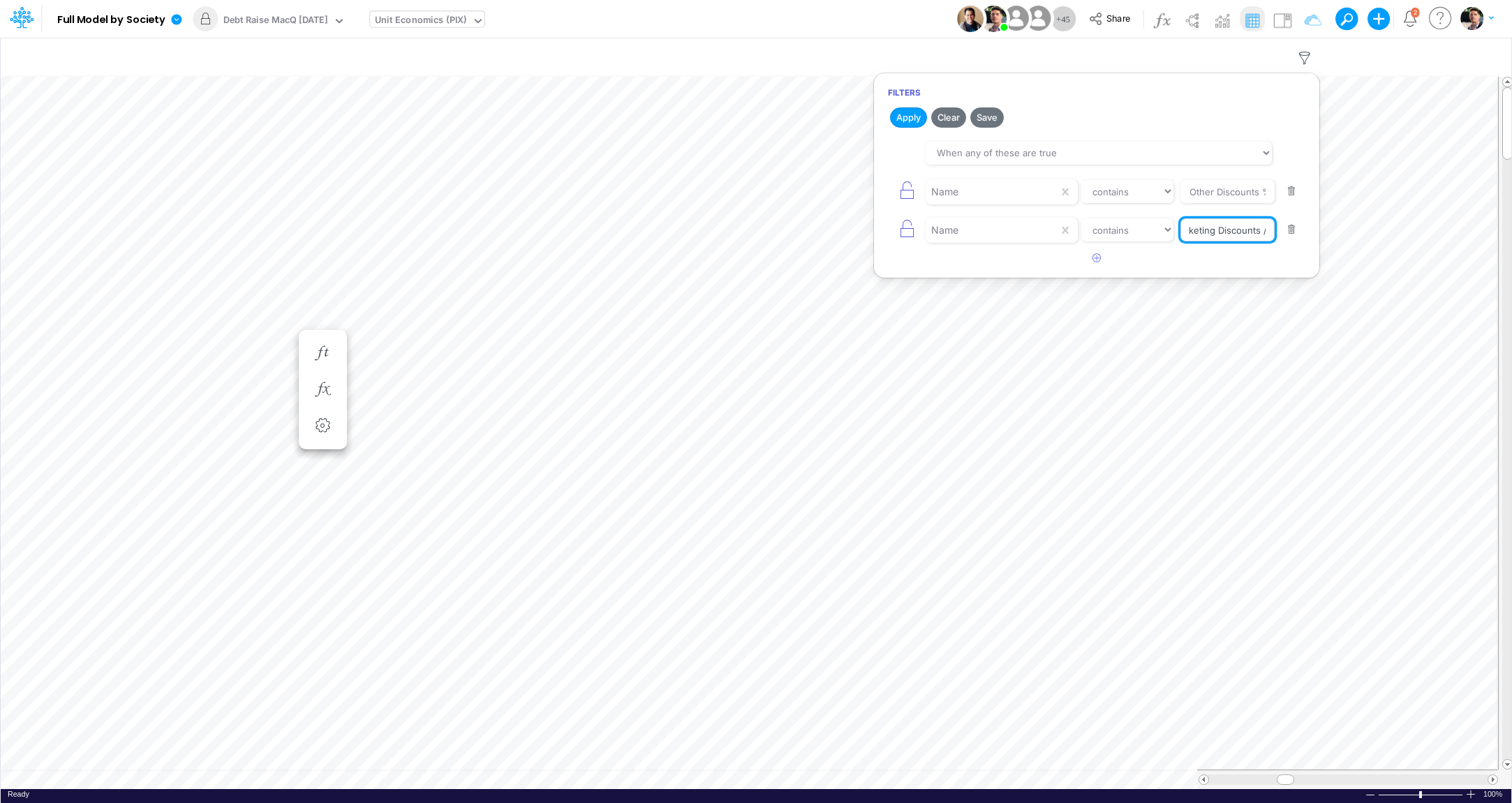
drag, startPoint x: 1191, startPoint y: 230, endPoint x: 1401, endPoint y: 228, distance: 210.0
click at [1275, 228] on input "Marketing Discounts /" at bounding box center [1228, 231] width 94 height 24
paste input "Marketing Discounts / Acquisition %"
type input "Marketing Discounts / Acquisition %"
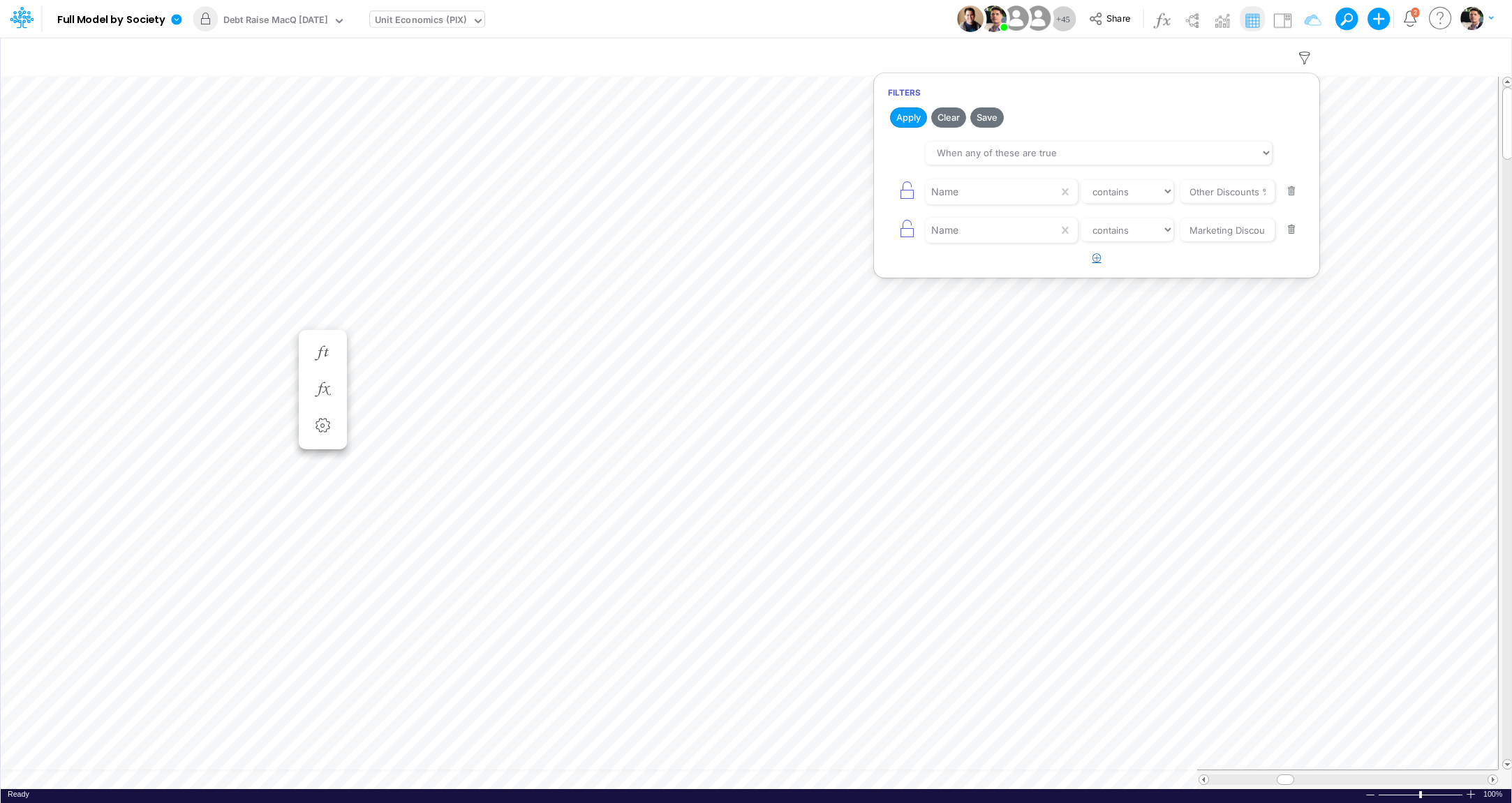
click at [1093, 259] on icon "button" at bounding box center [1097, 258] width 9 height 9
click at [989, 271] on div at bounding box center [992, 269] width 133 height 24
type input "name"
select select "contains"
click option "contains" at bounding box center [0, 0] width 0 height 0
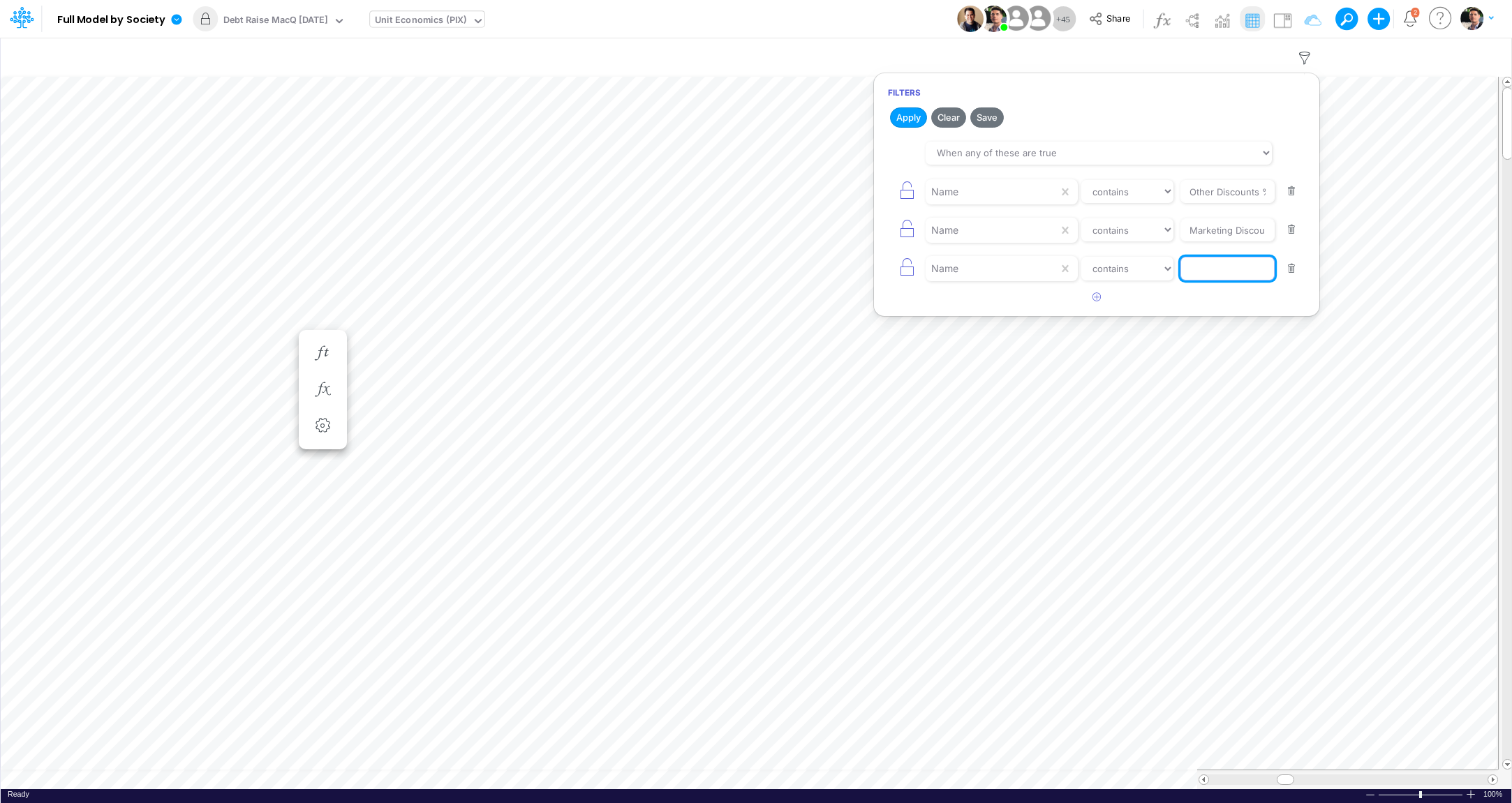
drag, startPoint x: 1224, startPoint y: 269, endPoint x: 1237, endPoint y: 293, distance: 27.3
click at [1224, 268] on input "text" at bounding box center [1228, 269] width 94 height 24
paste input "Marketing Discounts / Acquisition %"
type input "Marketing Discounts / Engagement per [GEOGRAPHIC_DATA]"
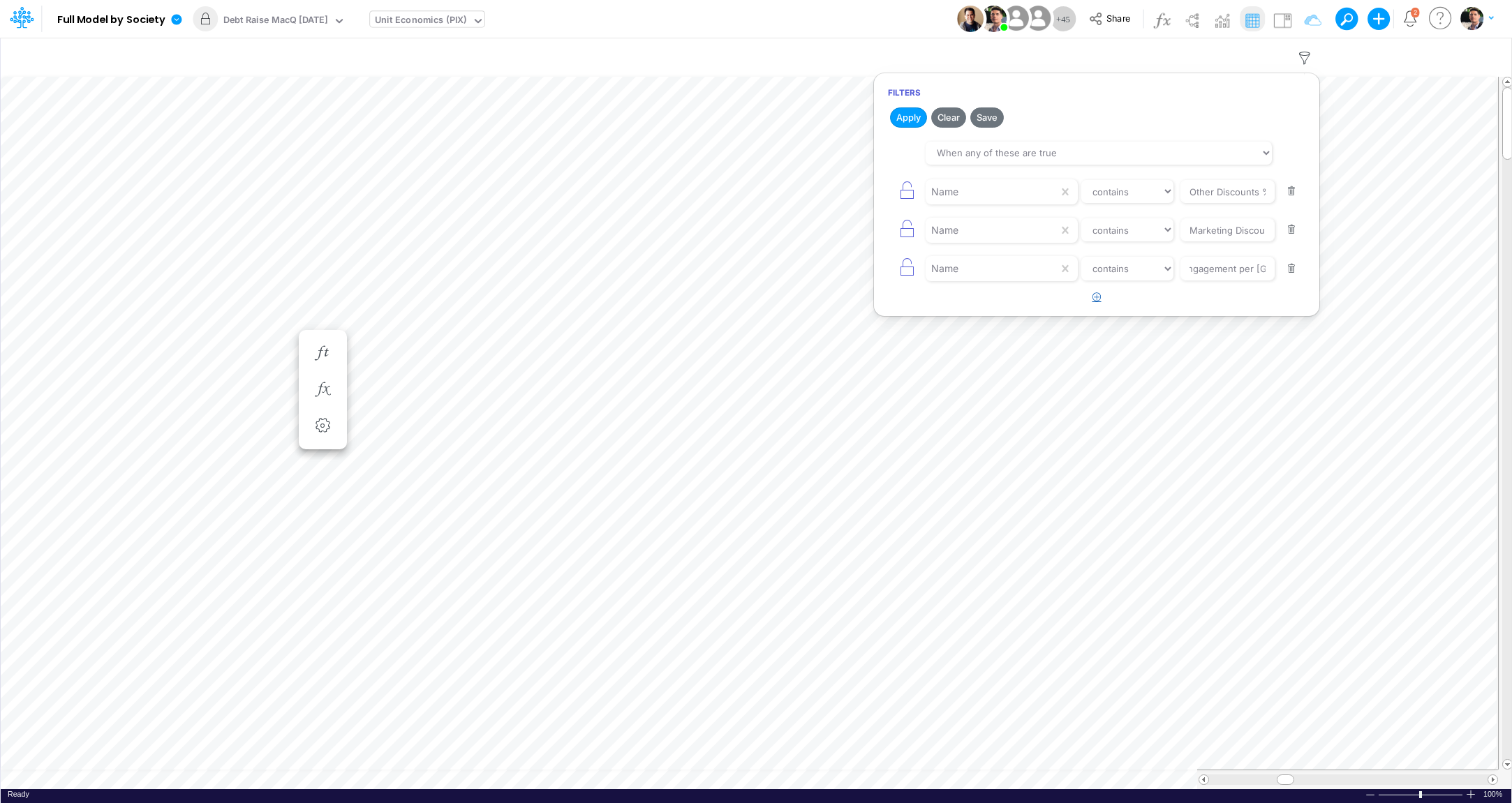
click at [1097, 293] on icon "button" at bounding box center [1097, 297] width 9 height 9
click at [993, 301] on div at bounding box center [992, 307] width 133 height 24
type input "name"
select select "contains"
click option "contains" at bounding box center [0, 0] width 0 height 0
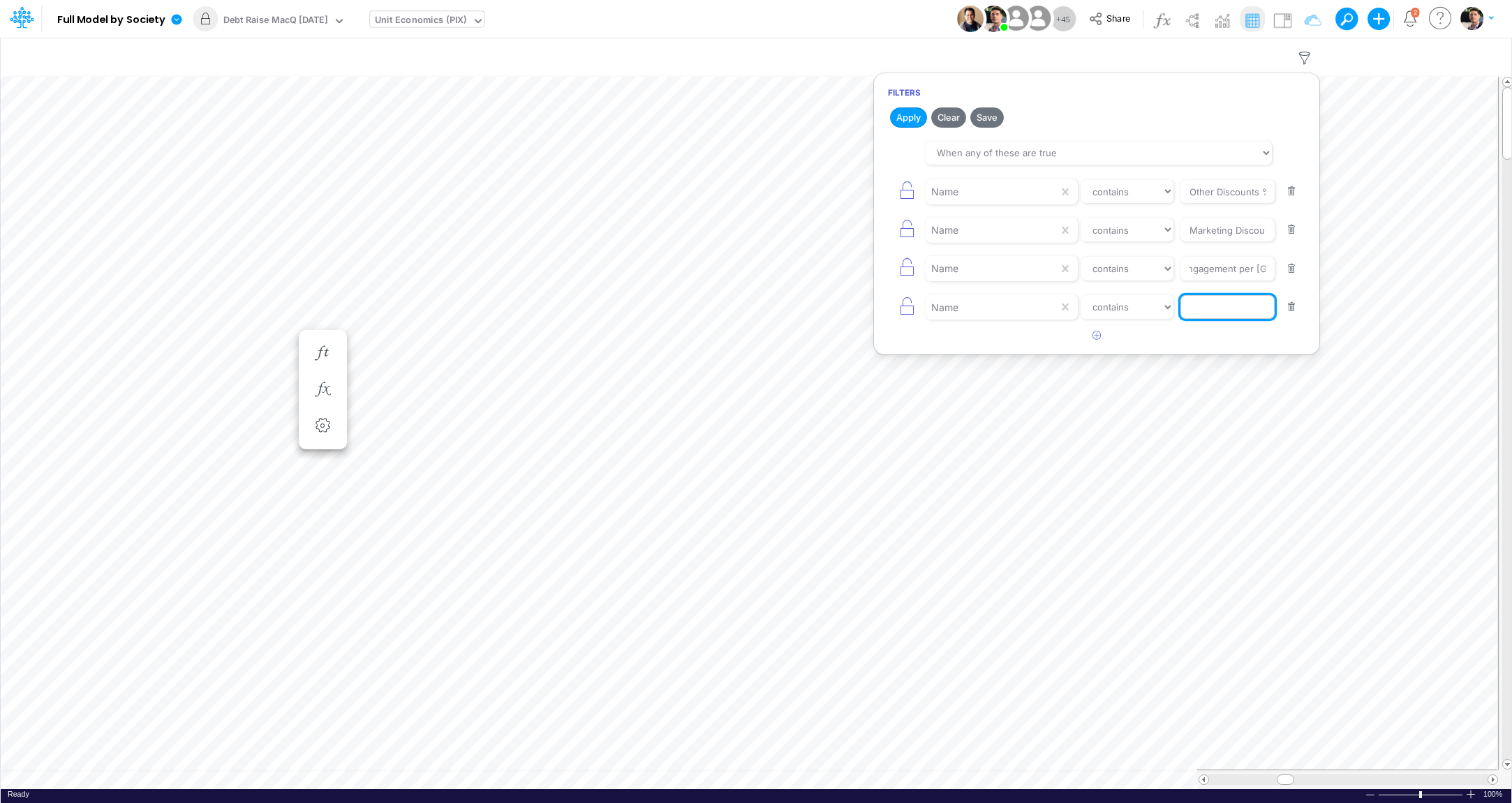
click at [1231, 313] on input "text" at bounding box center [1228, 307] width 94 height 24
paste input "Marketing Discounts / Acquisition %"
type input "Marketing Discounts / Cross-Sell Cashbacks %"
click at [915, 117] on button "Apply" at bounding box center [908, 117] width 37 height 20
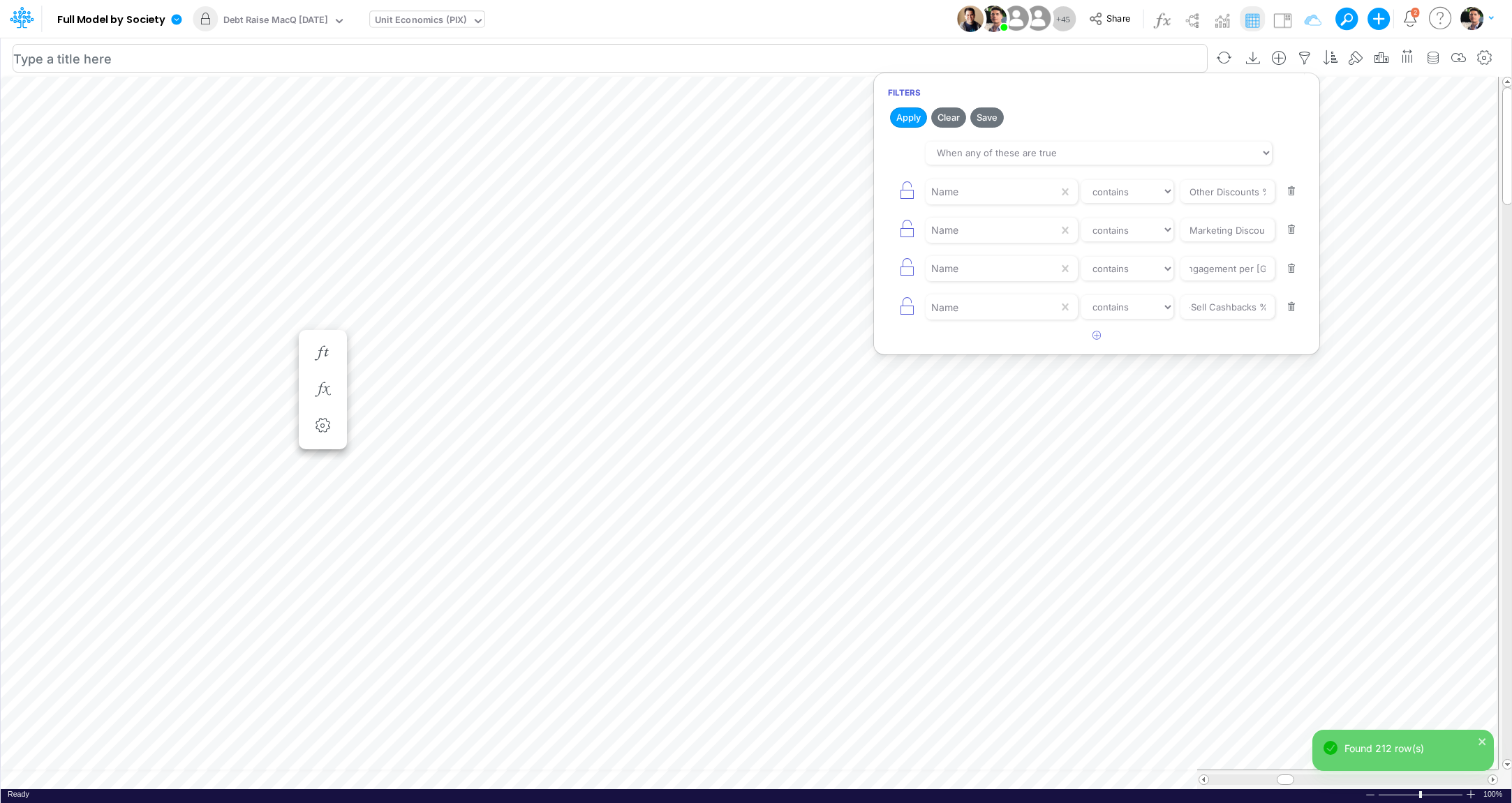
scroll to position [6, 3]
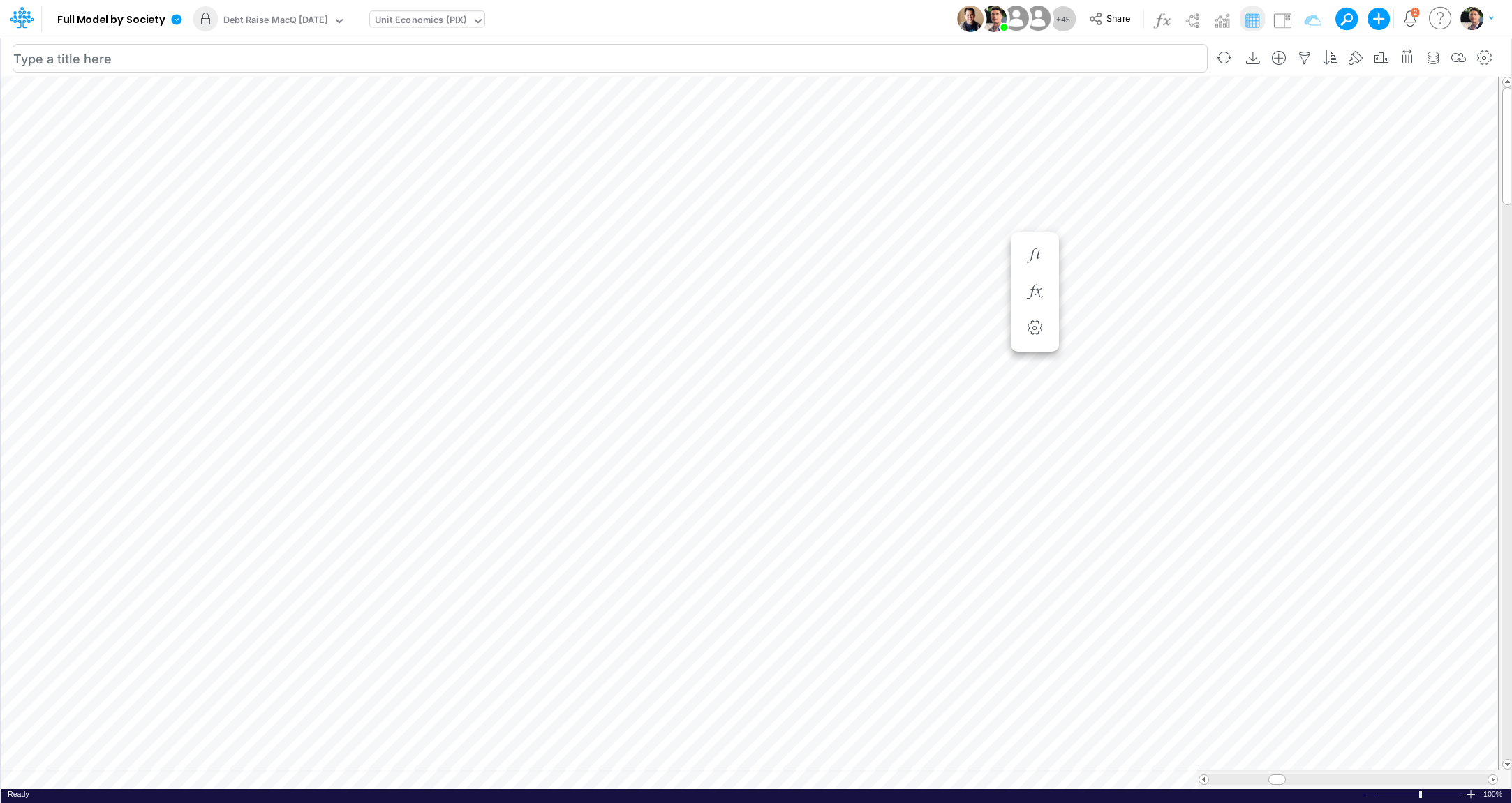
scroll to position [6, 3]
click at [1435, 60] on icon "button" at bounding box center [1433, 58] width 21 height 14
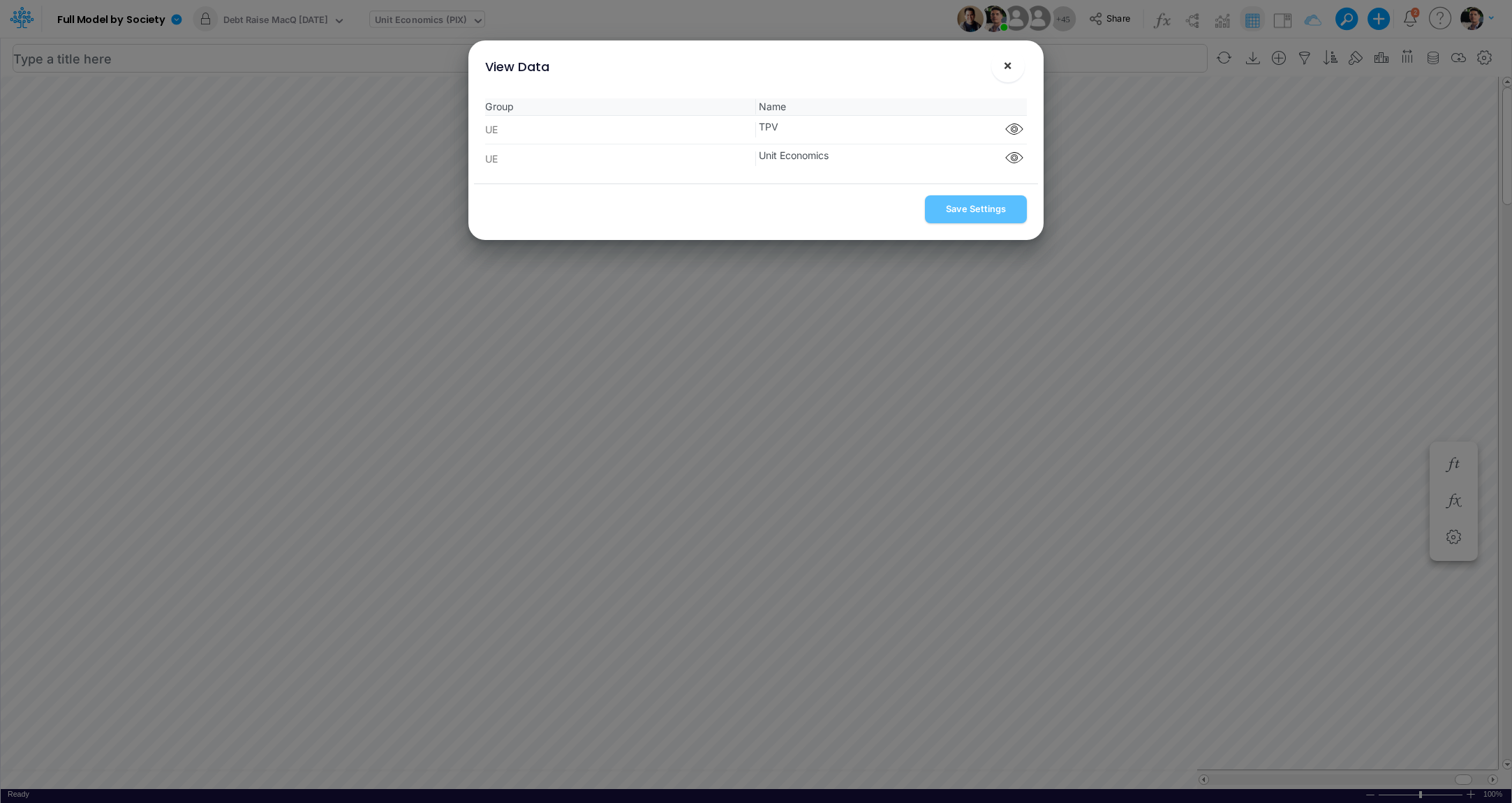
click at [1004, 60] on span "×" at bounding box center [1007, 65] width 9 height 17
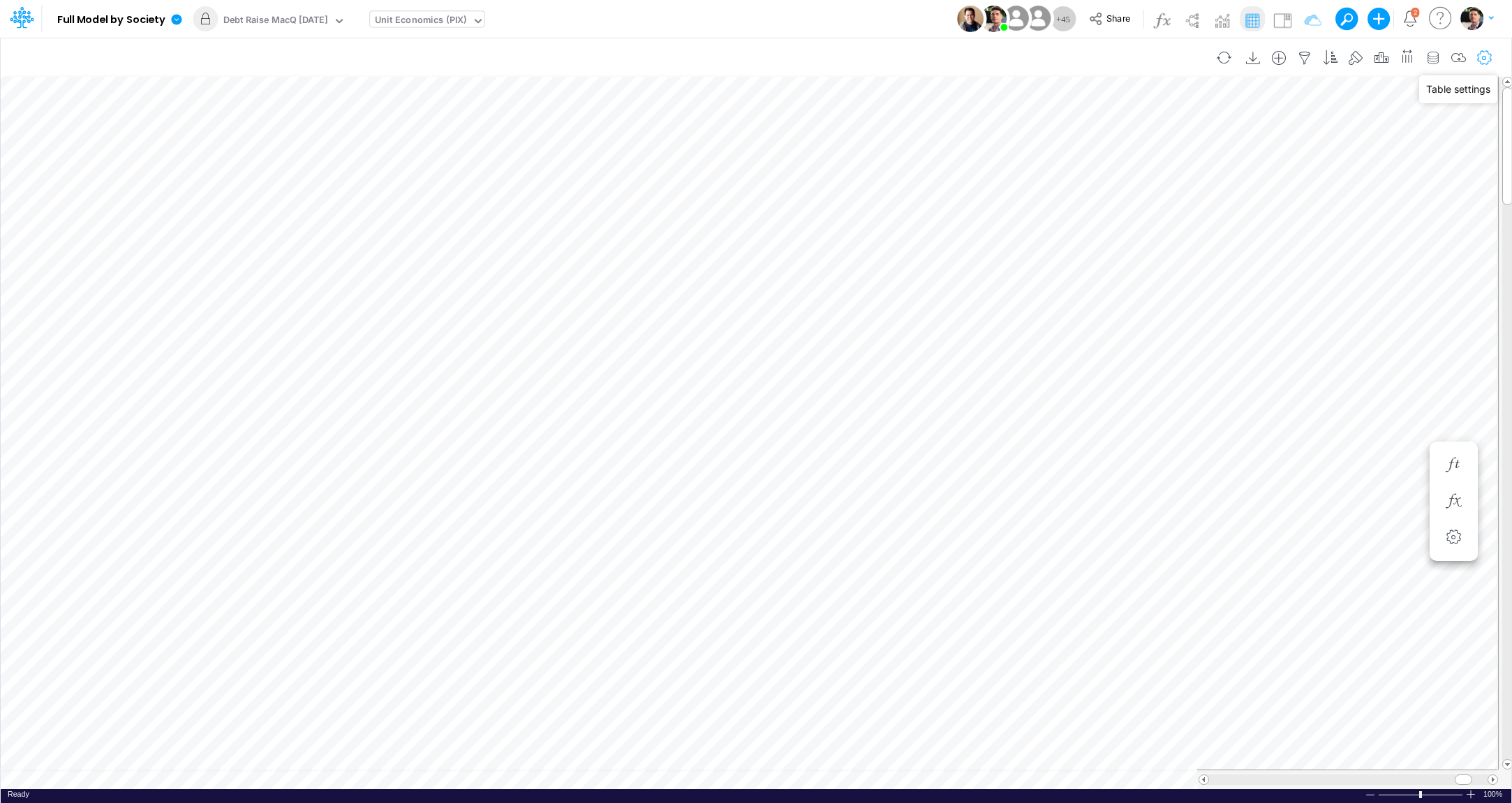
click at [1481, 65] on button "button" at bounding box center [1485, 58] width 26 height 28
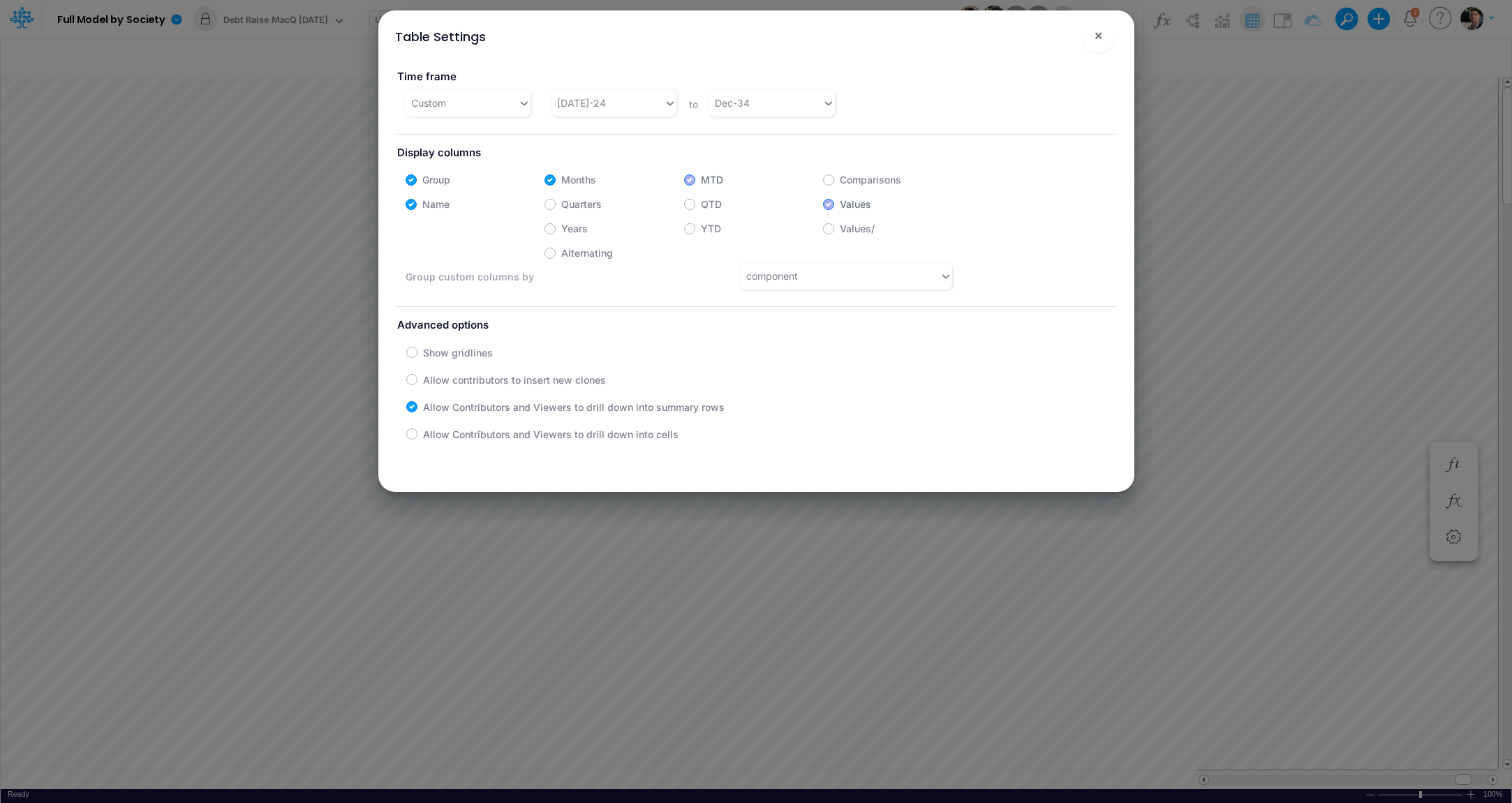
click at [562, 226] on label "Years" at bounding box center [574, 228] width 26 height 14
click at [562, 226] on input "Years" at bounding box center [566, 225] width 9 height 9
checkbox input "true"
click at [1104, 39] on button "×" at bounding box center [1098, 35] width 33 height 33
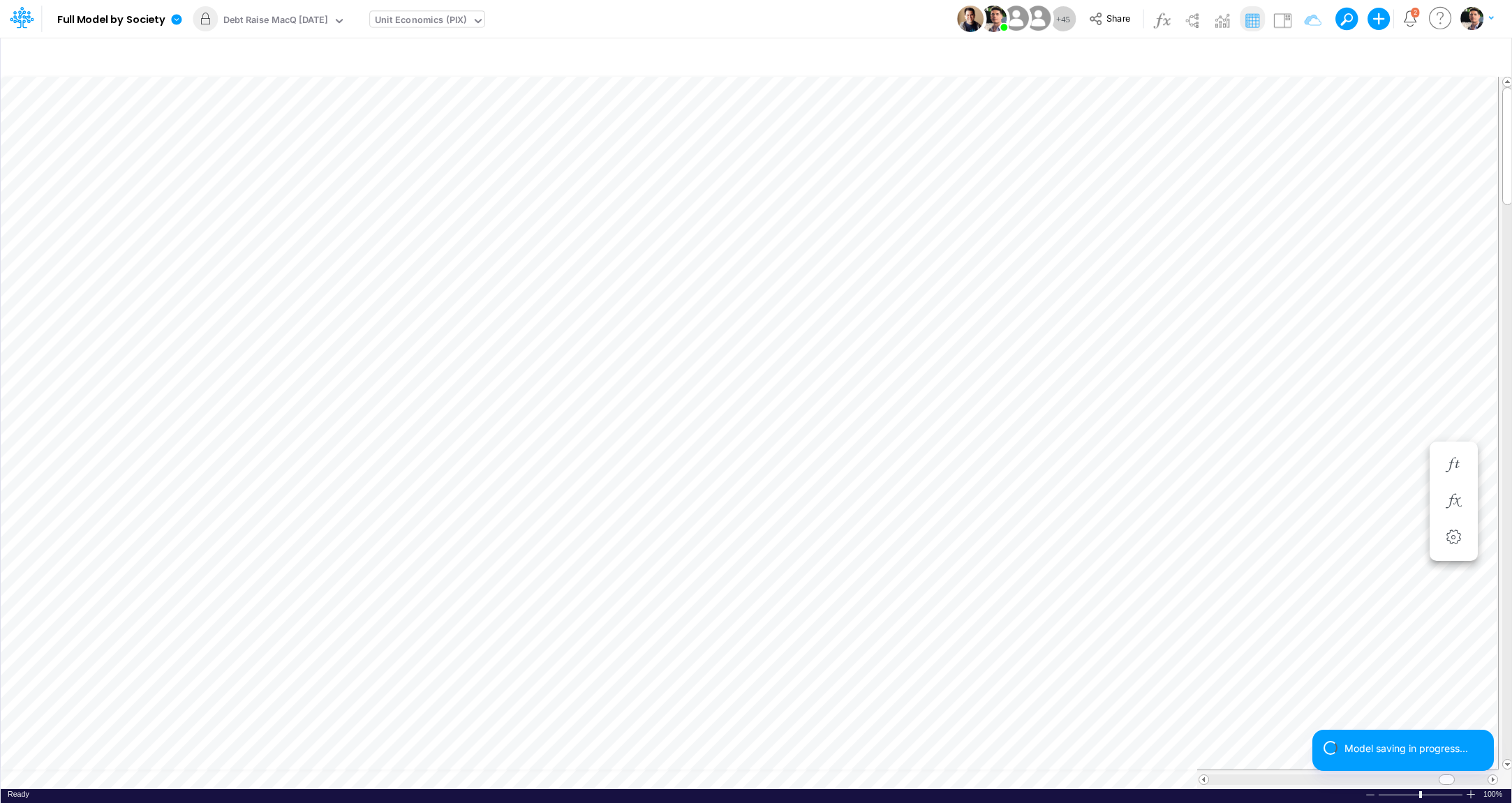
scroll to position [6, 50]
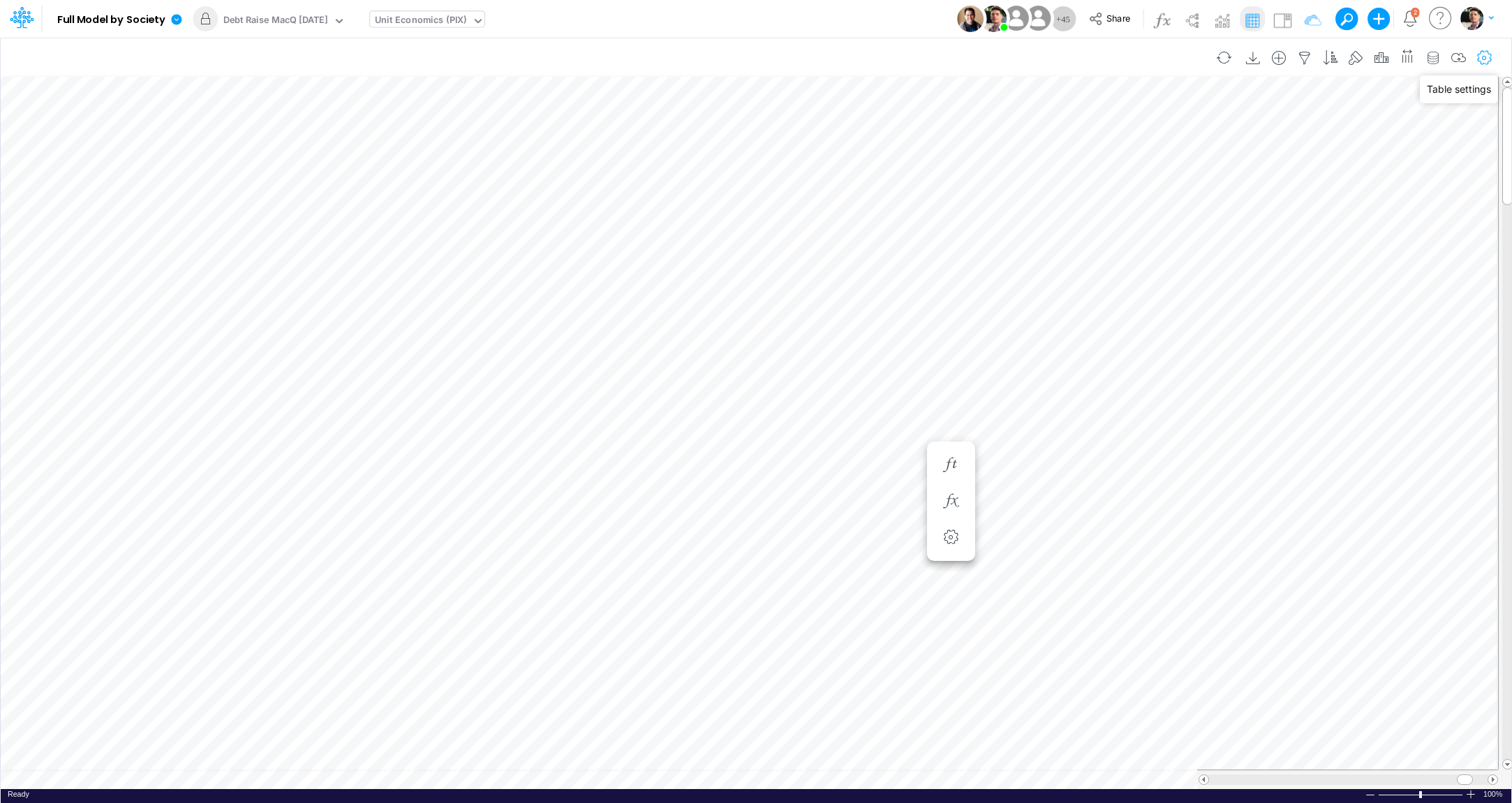
click at [1482, 60] on icon "button" at bounding box center [1485, 58] width 21 height 14
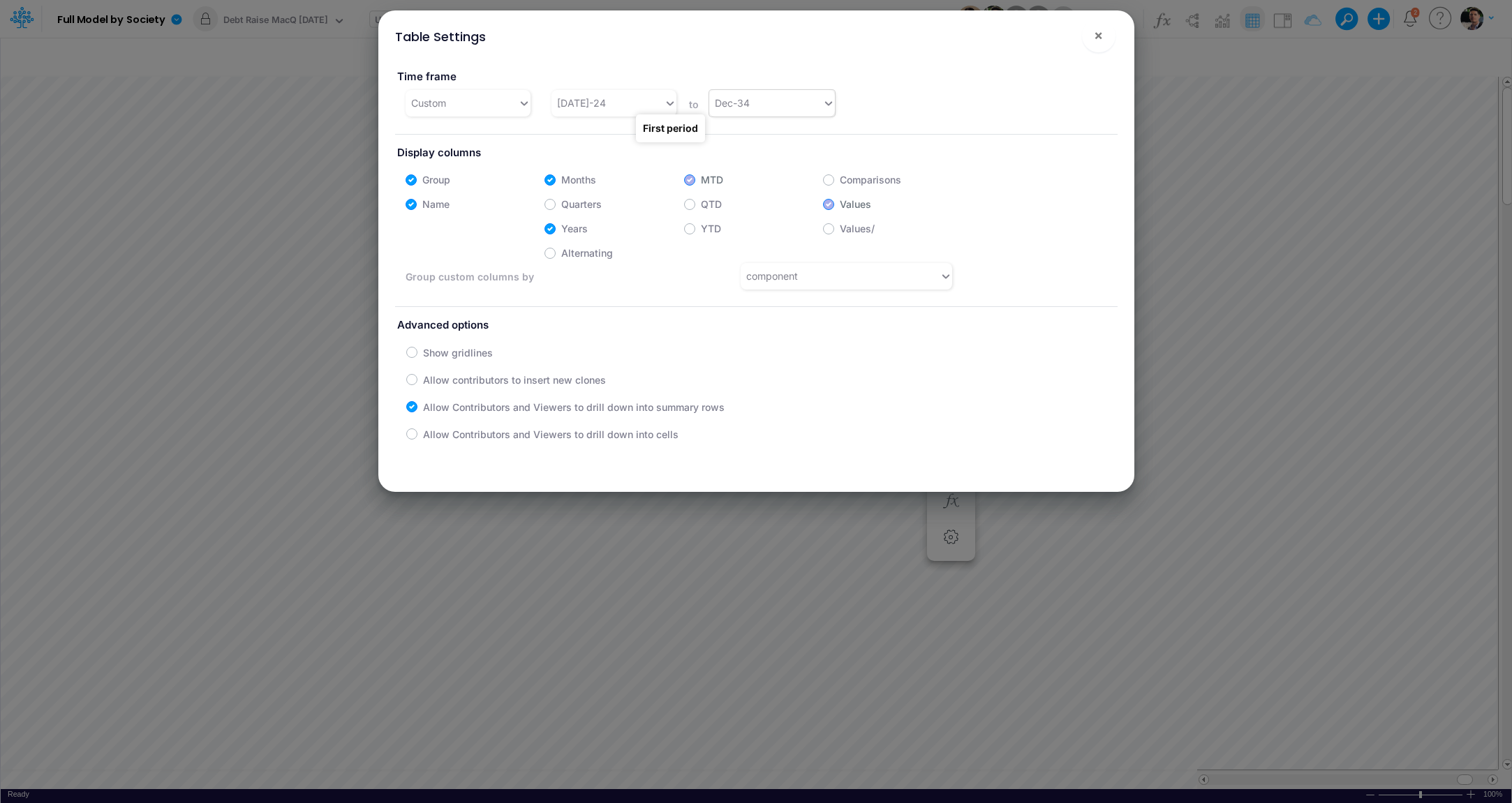
click at [773, 102] on div "Dec-34" at bounding box center [766, 102] width 112 height 23
type input "dec-28"
click at [774, 140] on div "Dec-28" at bounding box center [772, 138] width 125 height 26
click at [1100, 33] on span "×" at bounding box center [1098, 35] width 9 height 17
